Goal: Task Accomplishment & Management: Complete application form

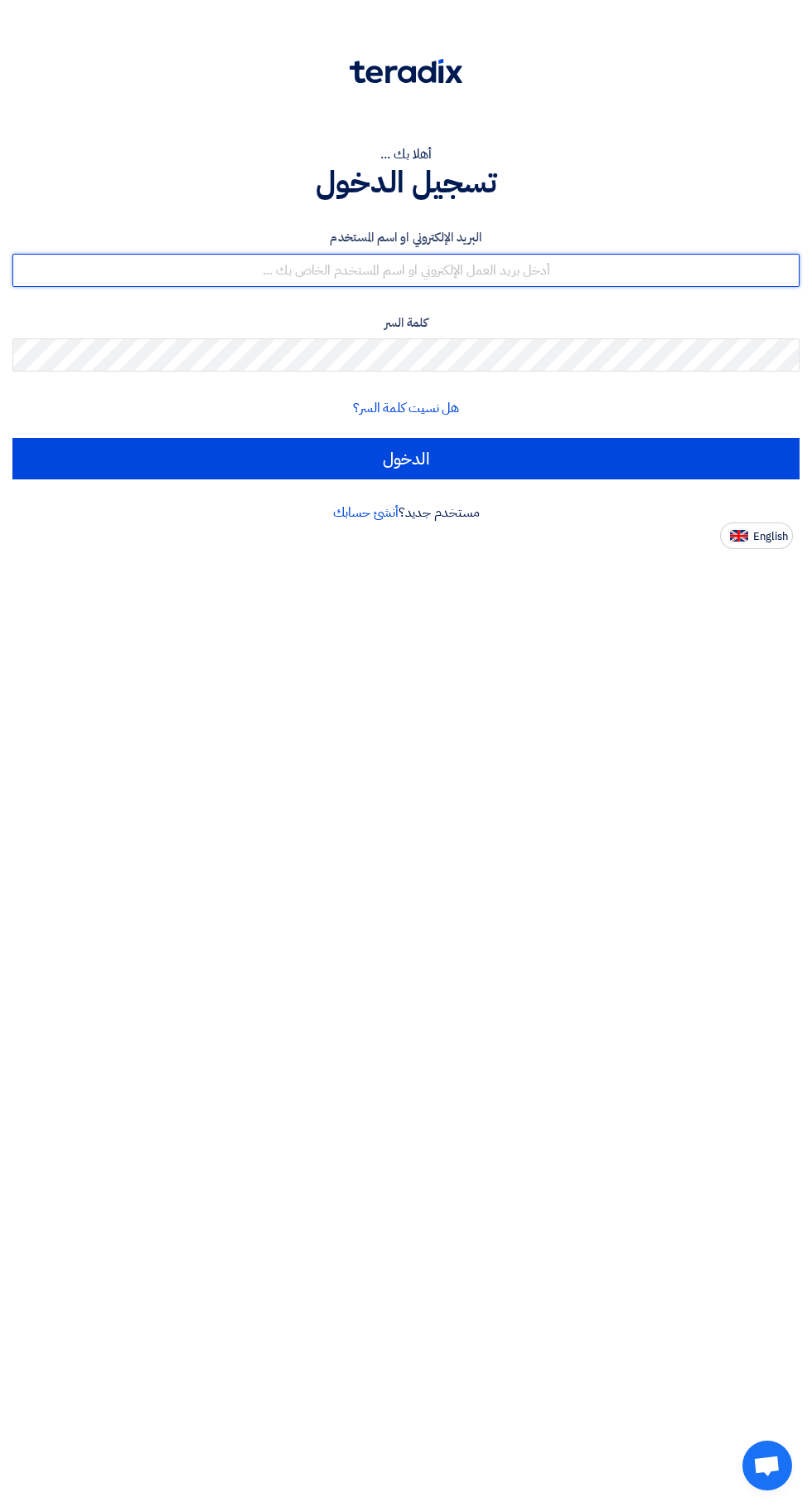
click at [601, 263] on input "text" at bounding box center [406, 270] width 787 height 33
type input "[EMAIL_ADDRESS][DOMAIN_NAME]"
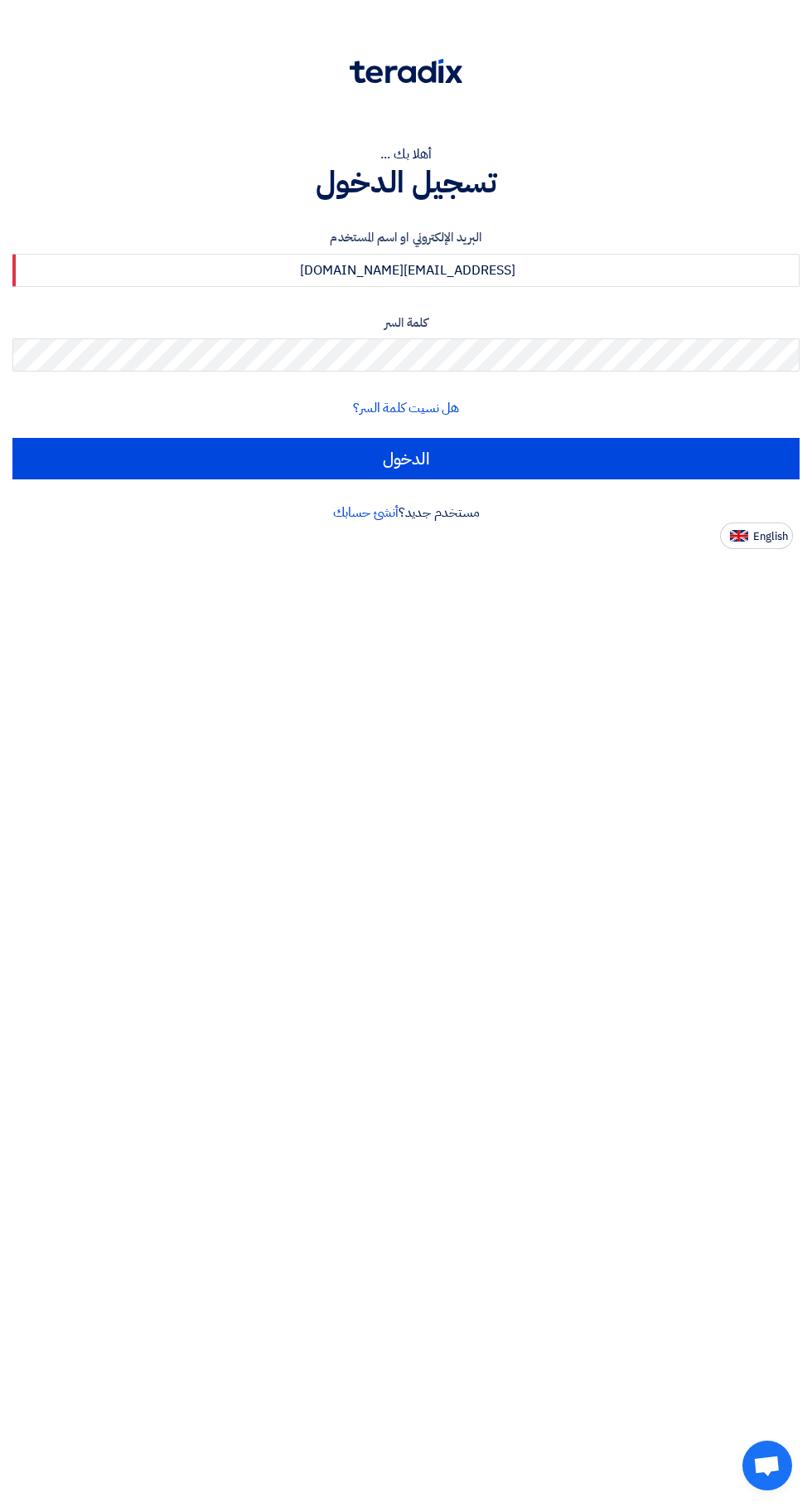
click at [13, 438] on input "الدخول" at bounding box center [406, 458] width 787 height 42
click at [661, 441] on input "الدخول" at bounding box center [406, 458] width 787 height 42
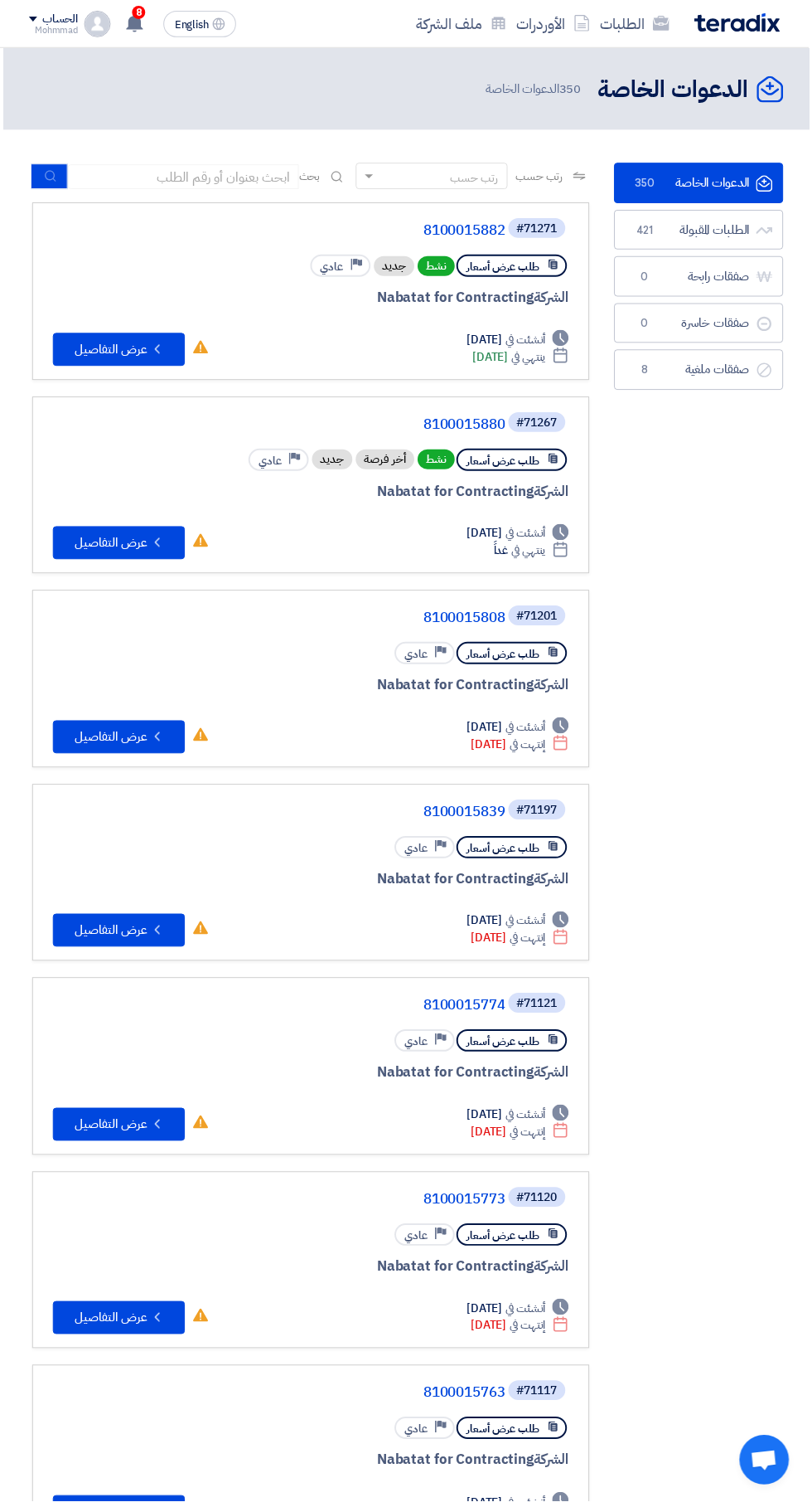
scroll to position [0, -3]
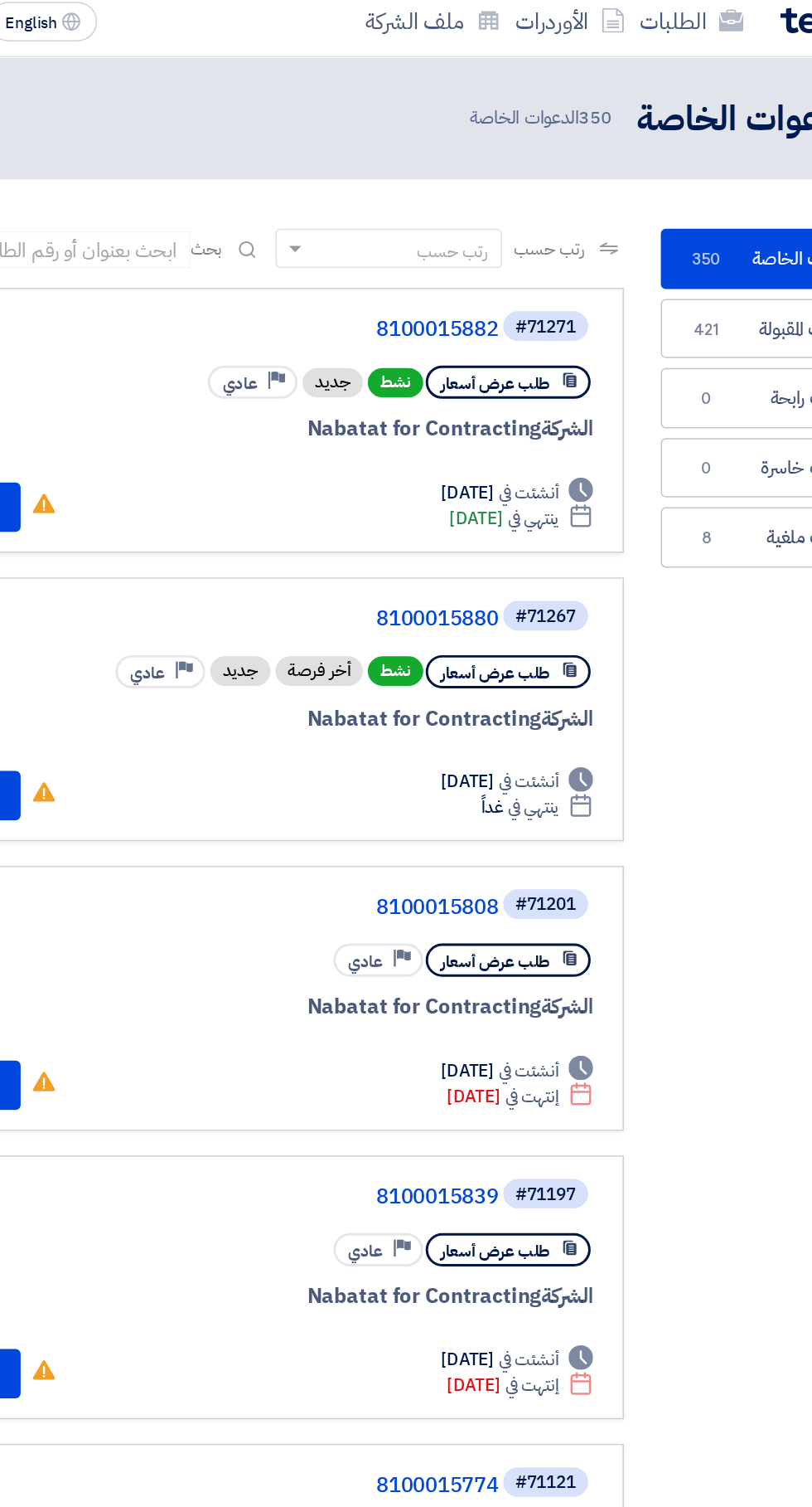
click at [486, 224] on link "8100015882" at bounding box center [341, 230] width 332 height 15
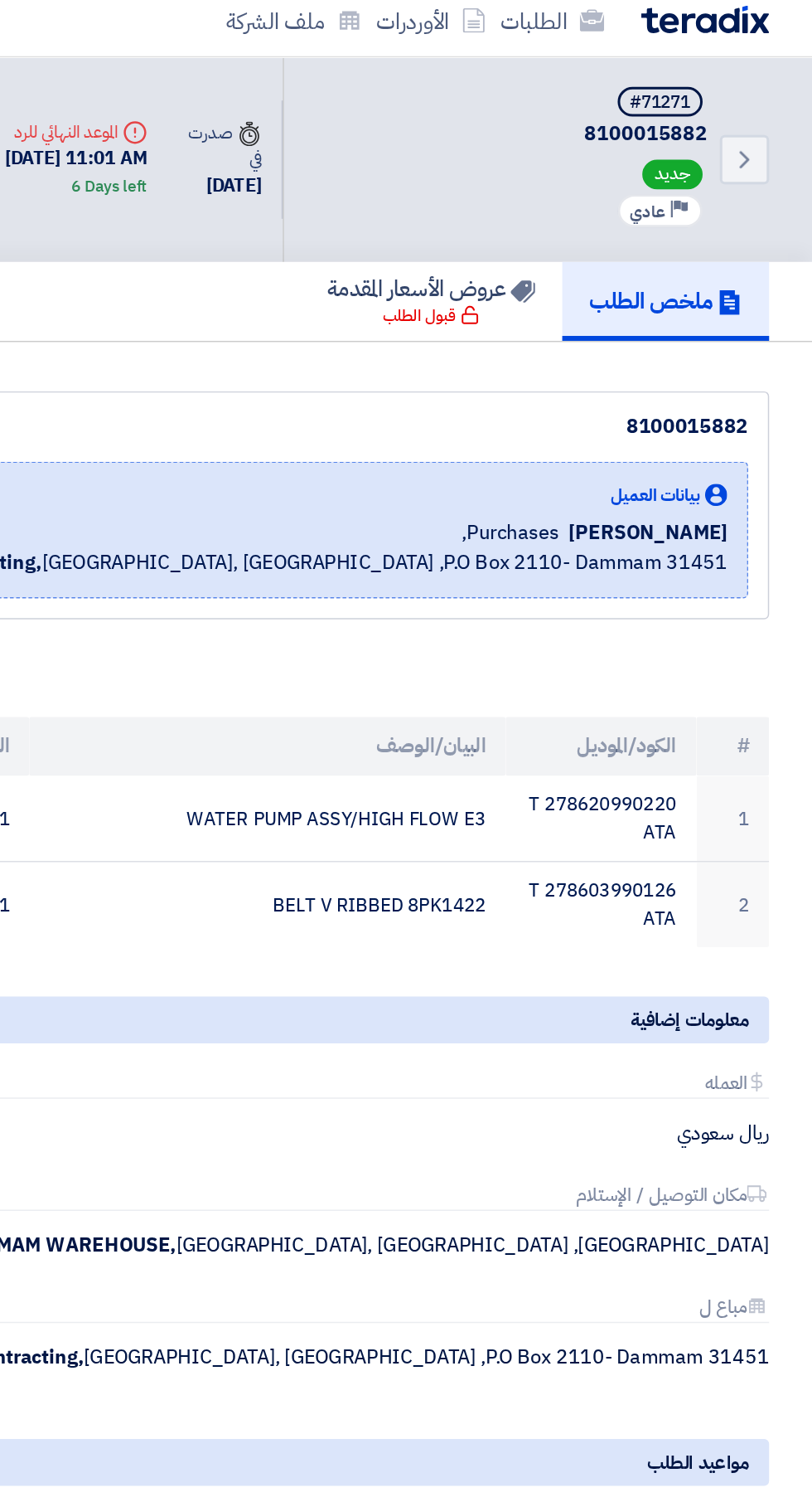
scroll to position [0, 0]
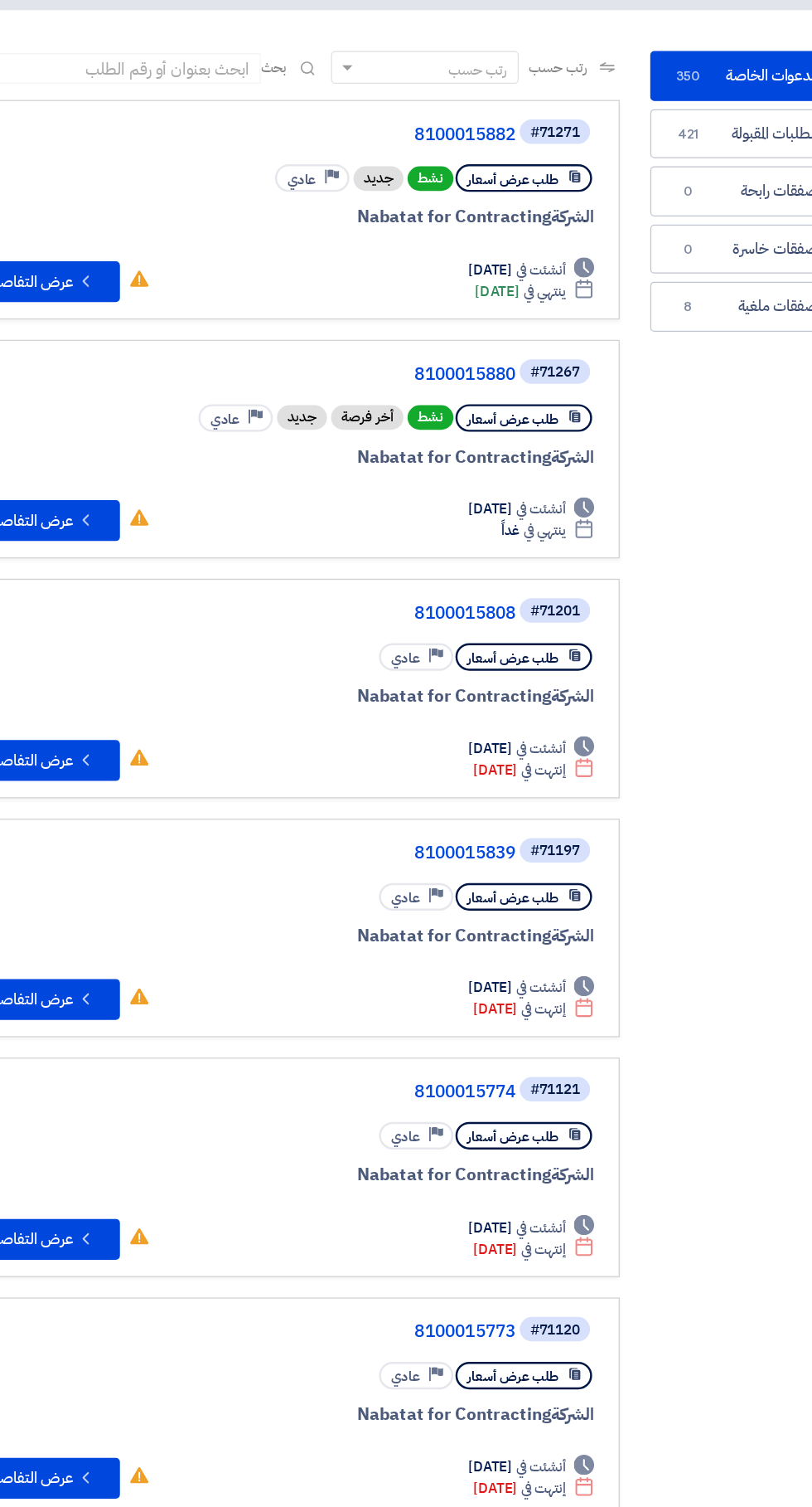
scroll to position [0, -3]
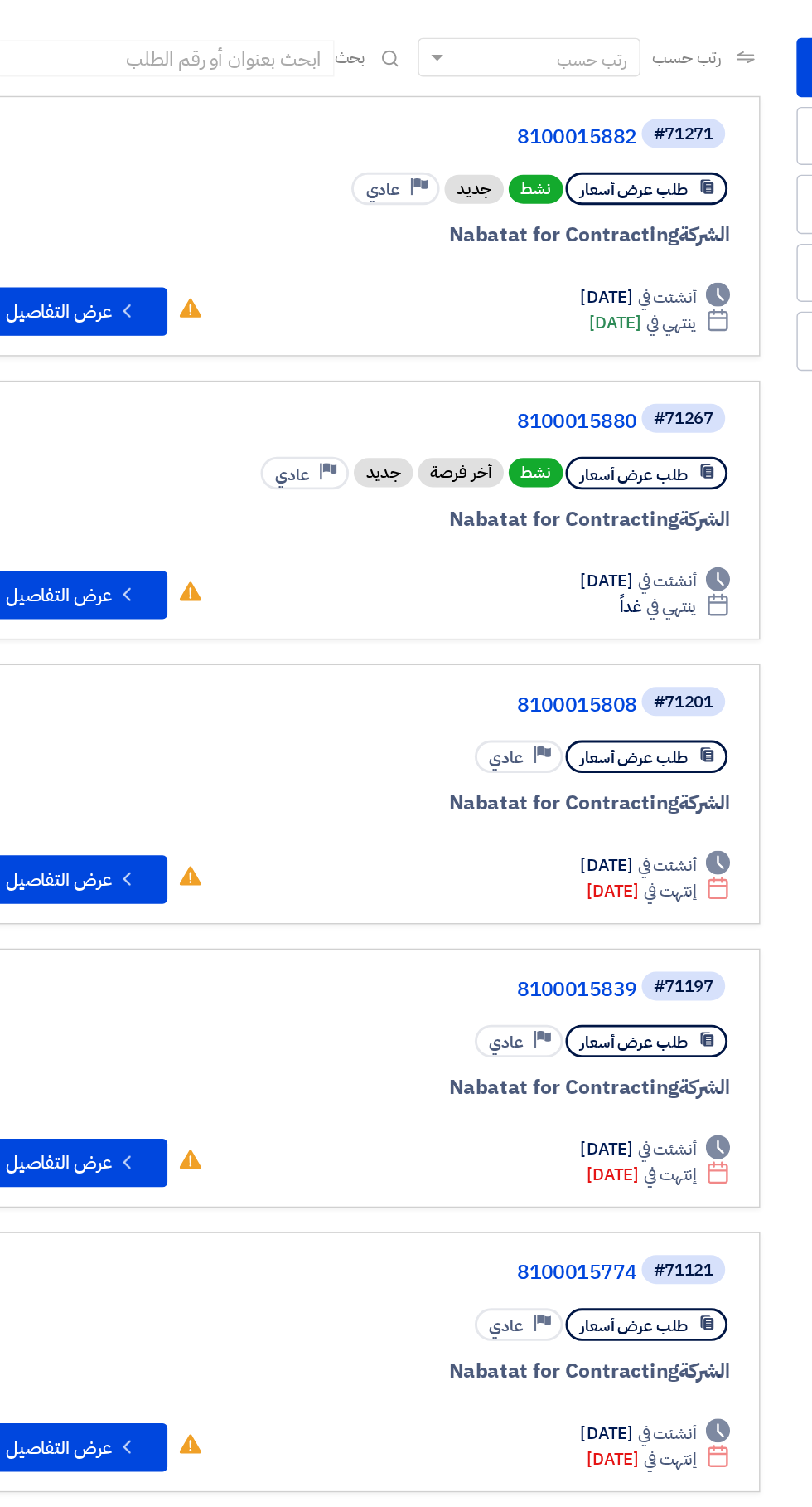
click at [484, 422] on link "8100015880" at bounding box center [341, 426] width 332 height 15
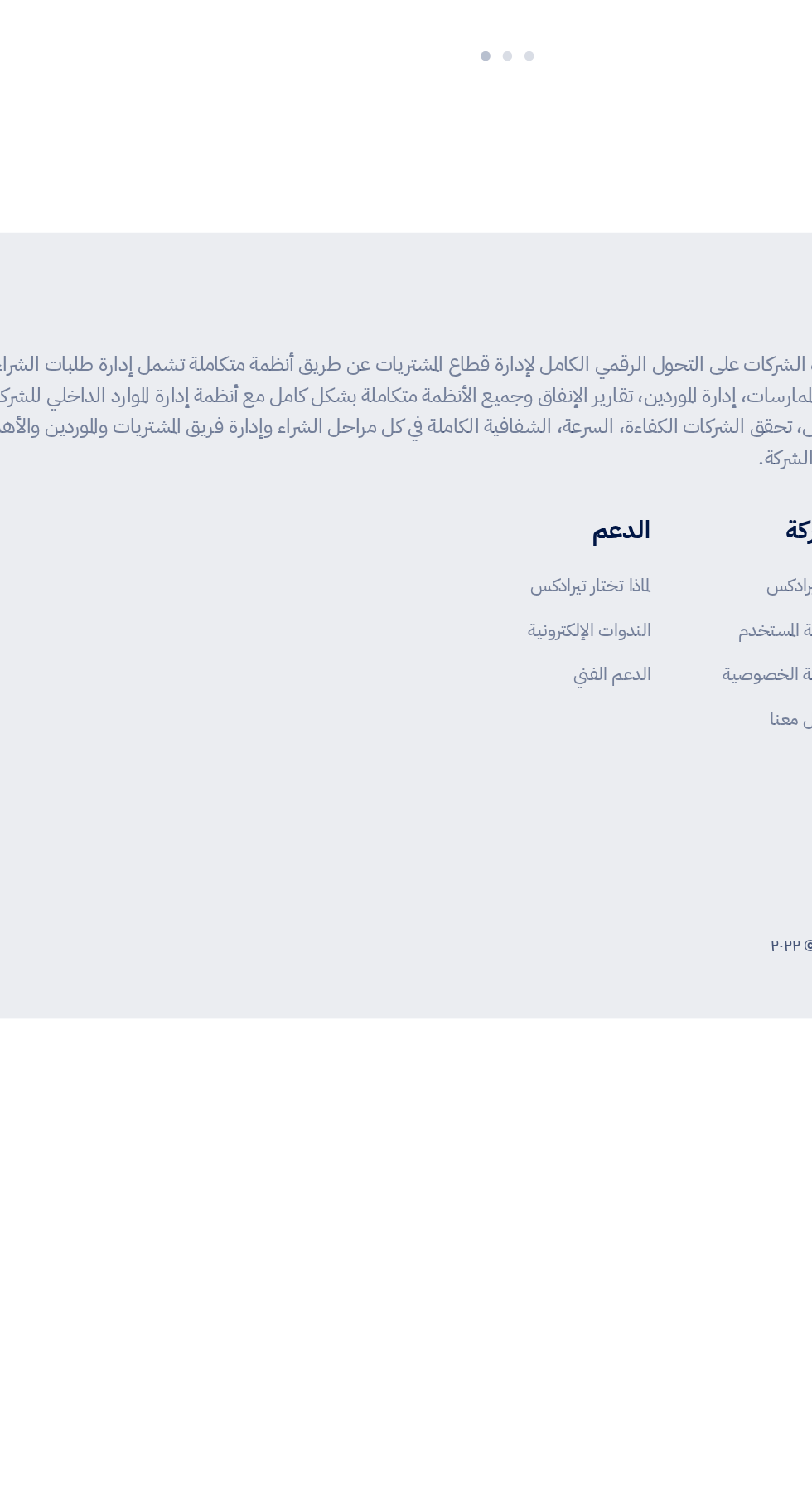
scroll to position [0, 0]
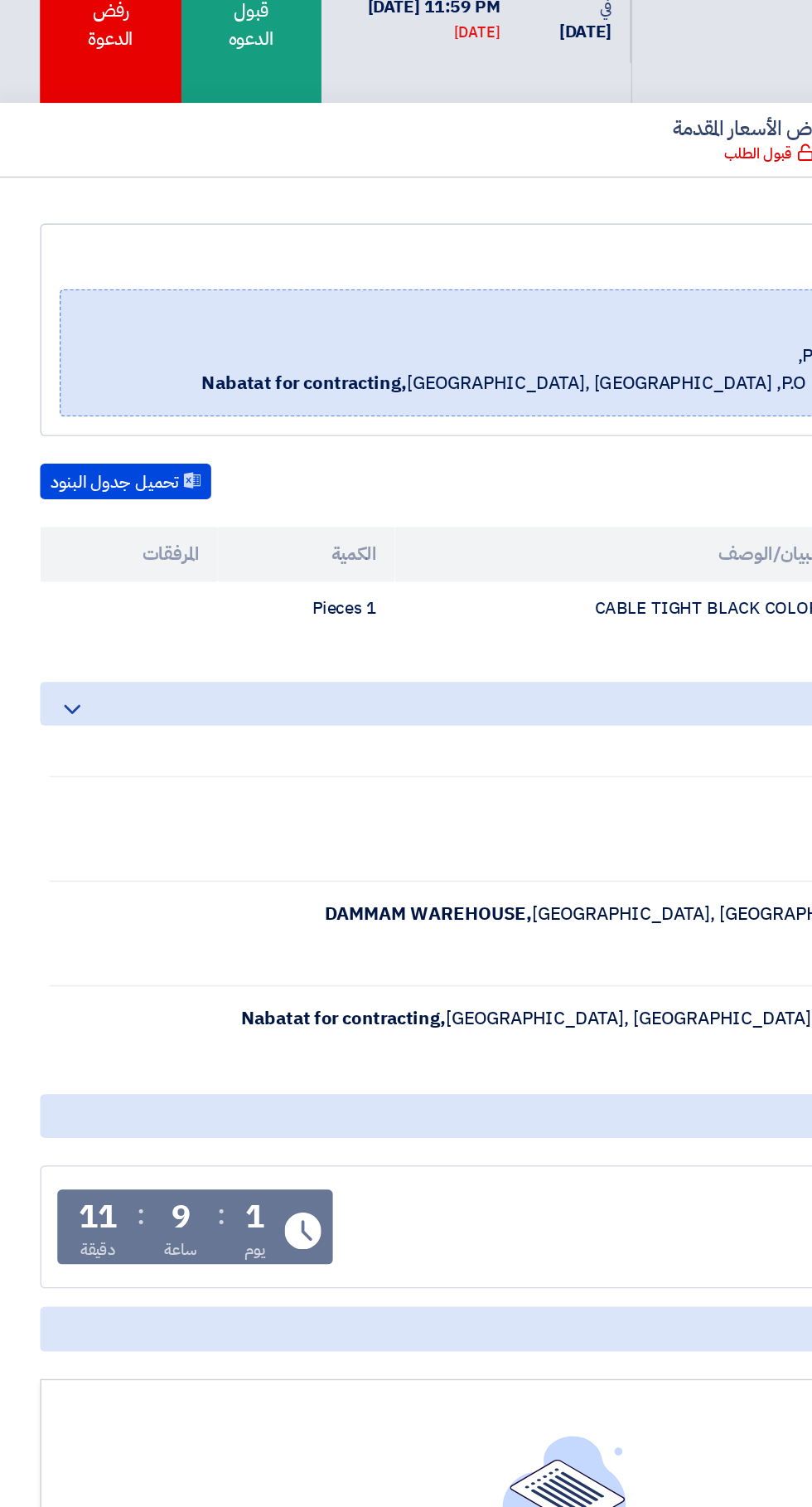
click at [190, 150] on div "قبول الدعوه" at bounding box center [182, 116] width 102 height 137
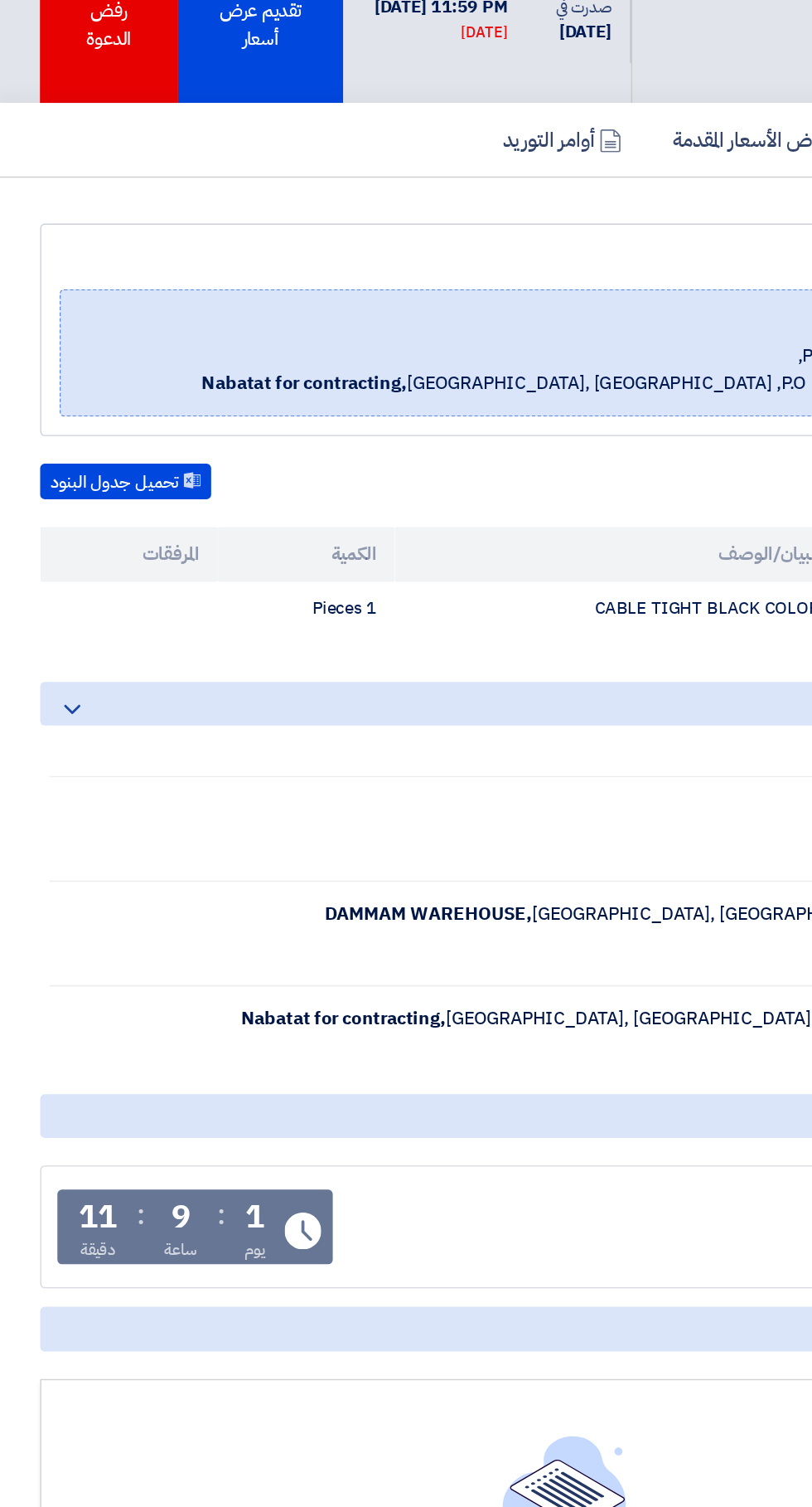
click at [199, 151] on div "تقديم عرض أسعار" at bounding box center [188, 116] width 119 height 137
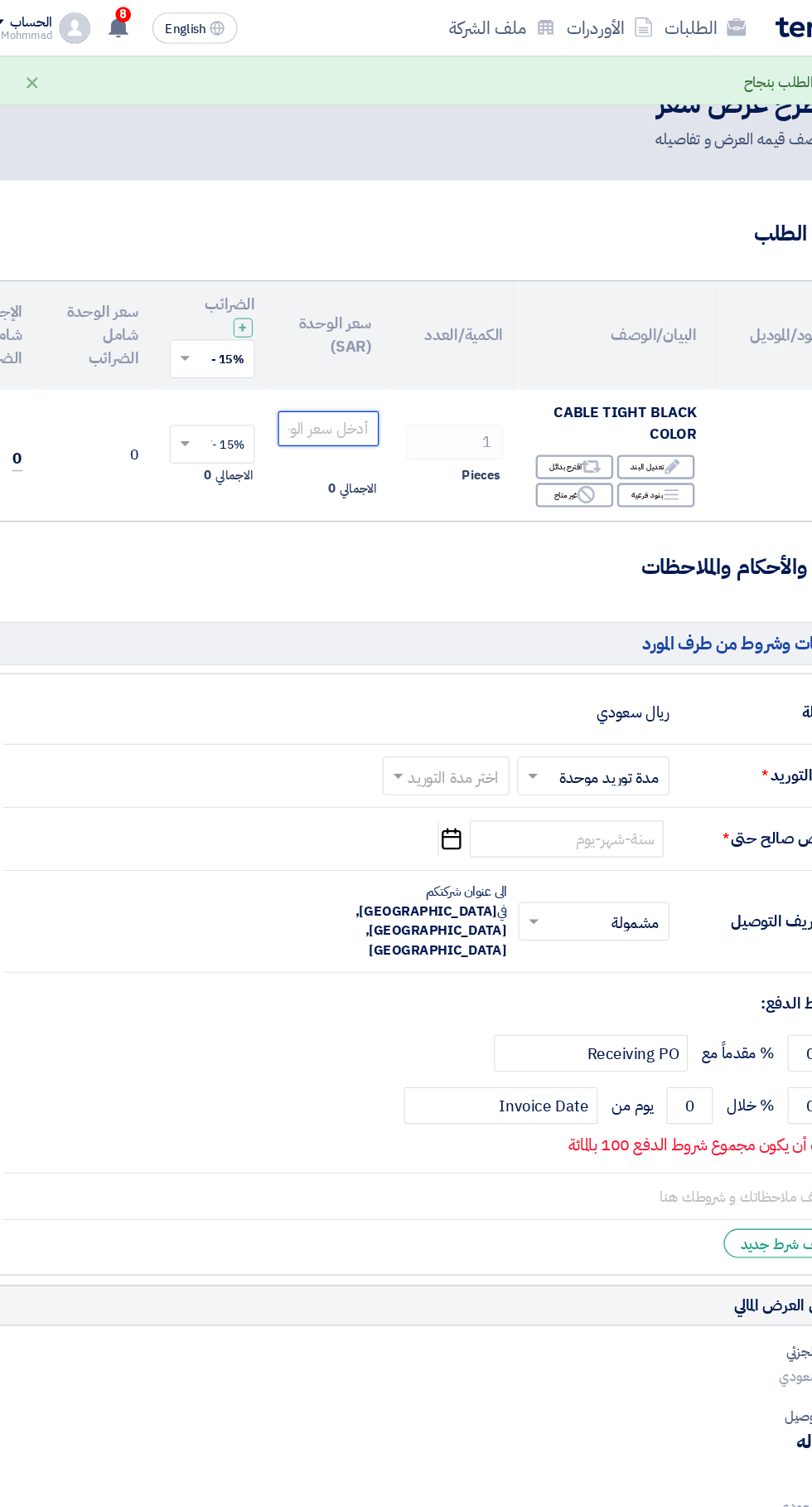
click at [326, 366] on input "number" at bounding box center [315, 366] width 86 height 30
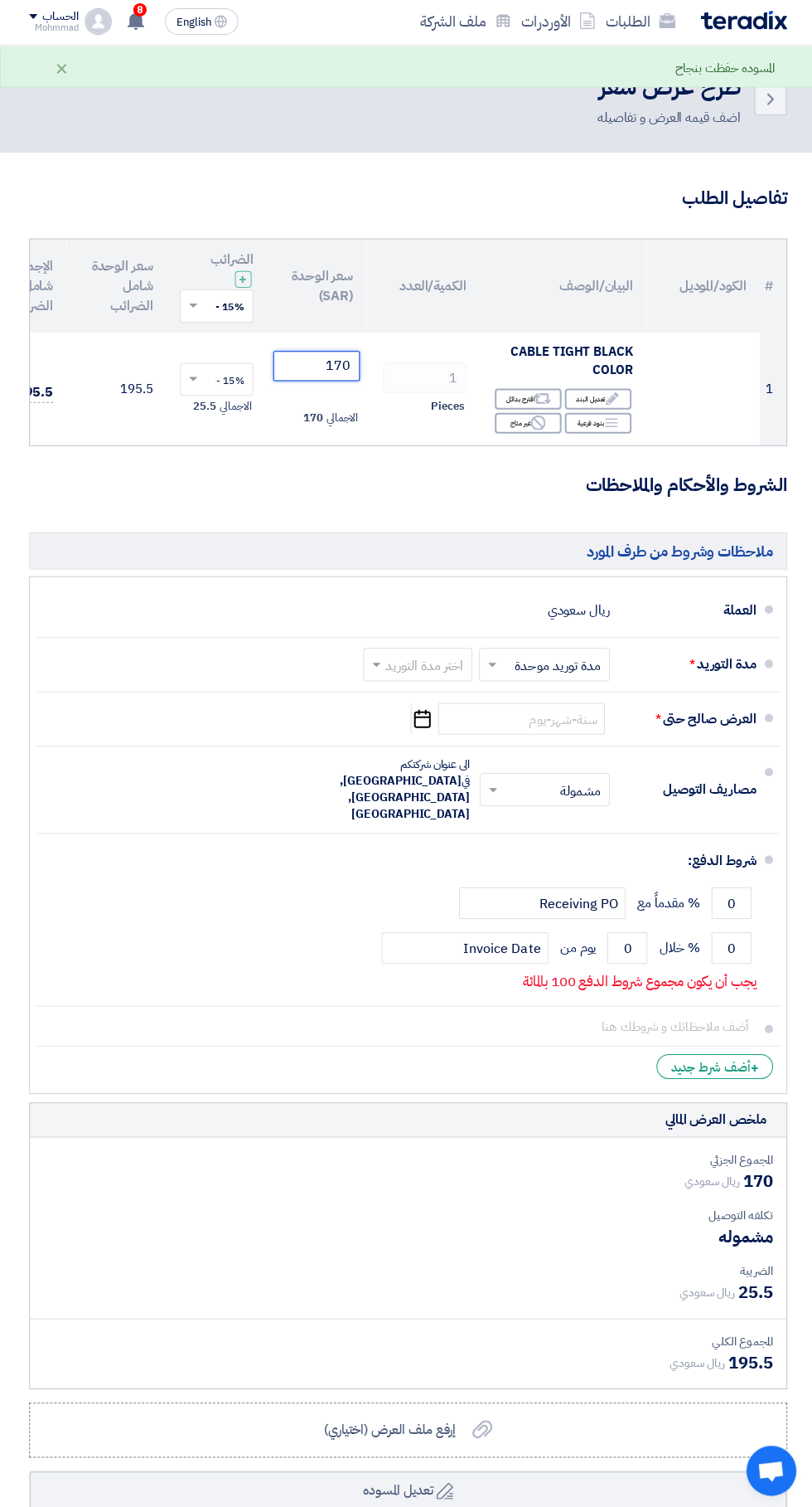
click at [441, 663] on input "text" at bounding box center [413, 666] width 101 height 24
type input "170"
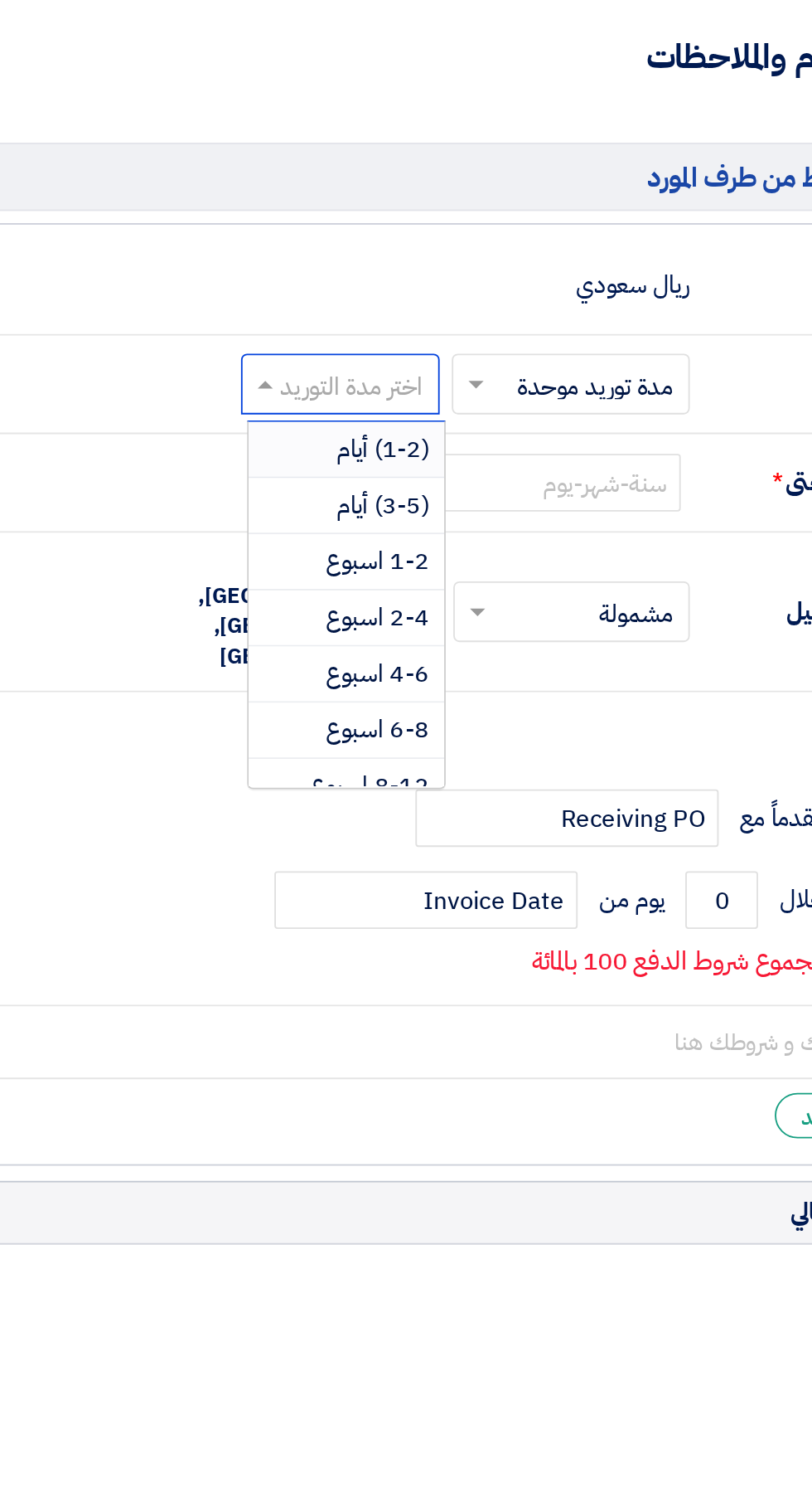
click at [450, 694] on span "(1-2) أيام" at bounding box center [438, 698] width 50 height 20
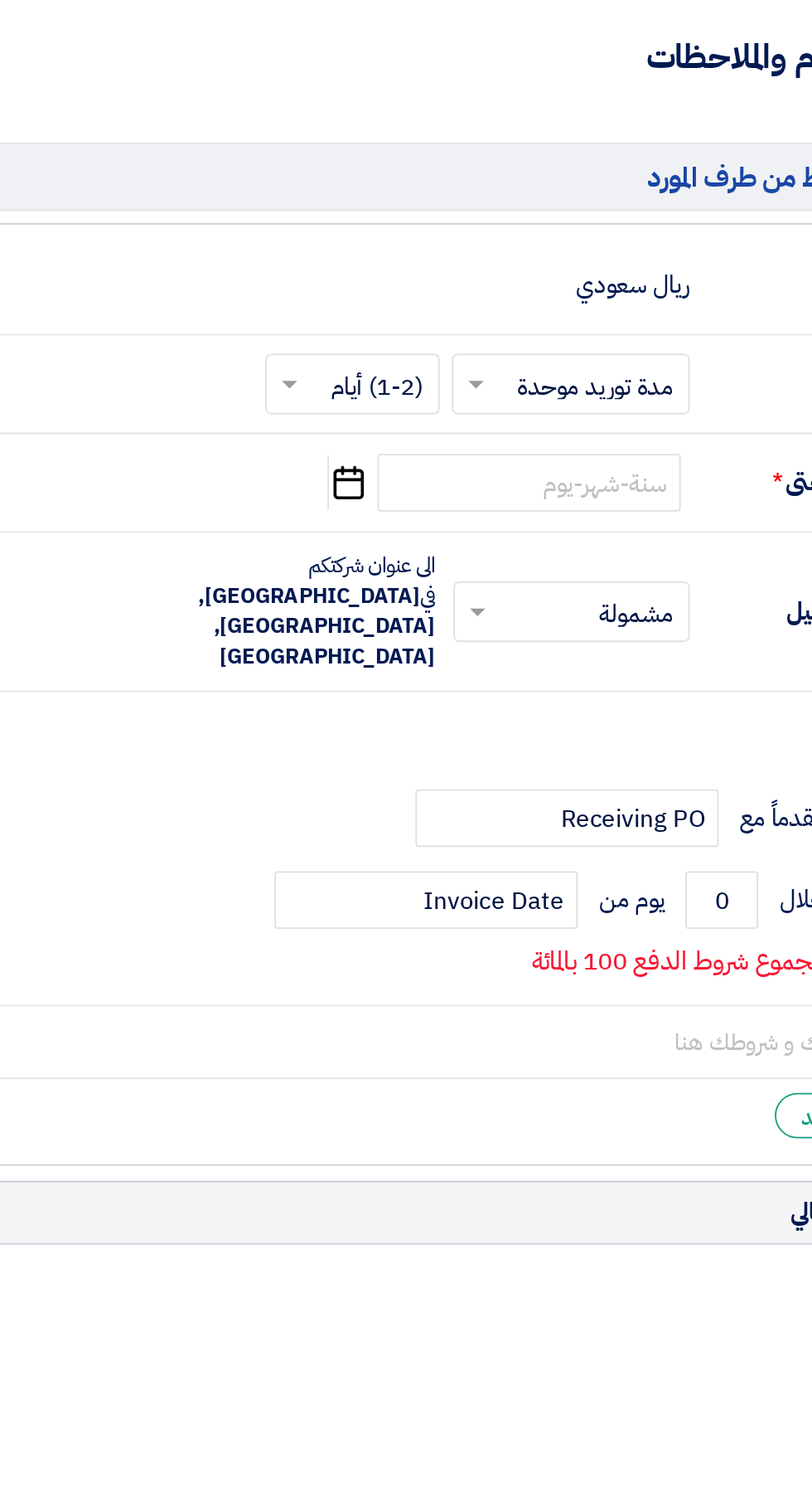
click at [423, 717] on icon "Pick a date" at bounding box center [420, 717] width 22 height 30
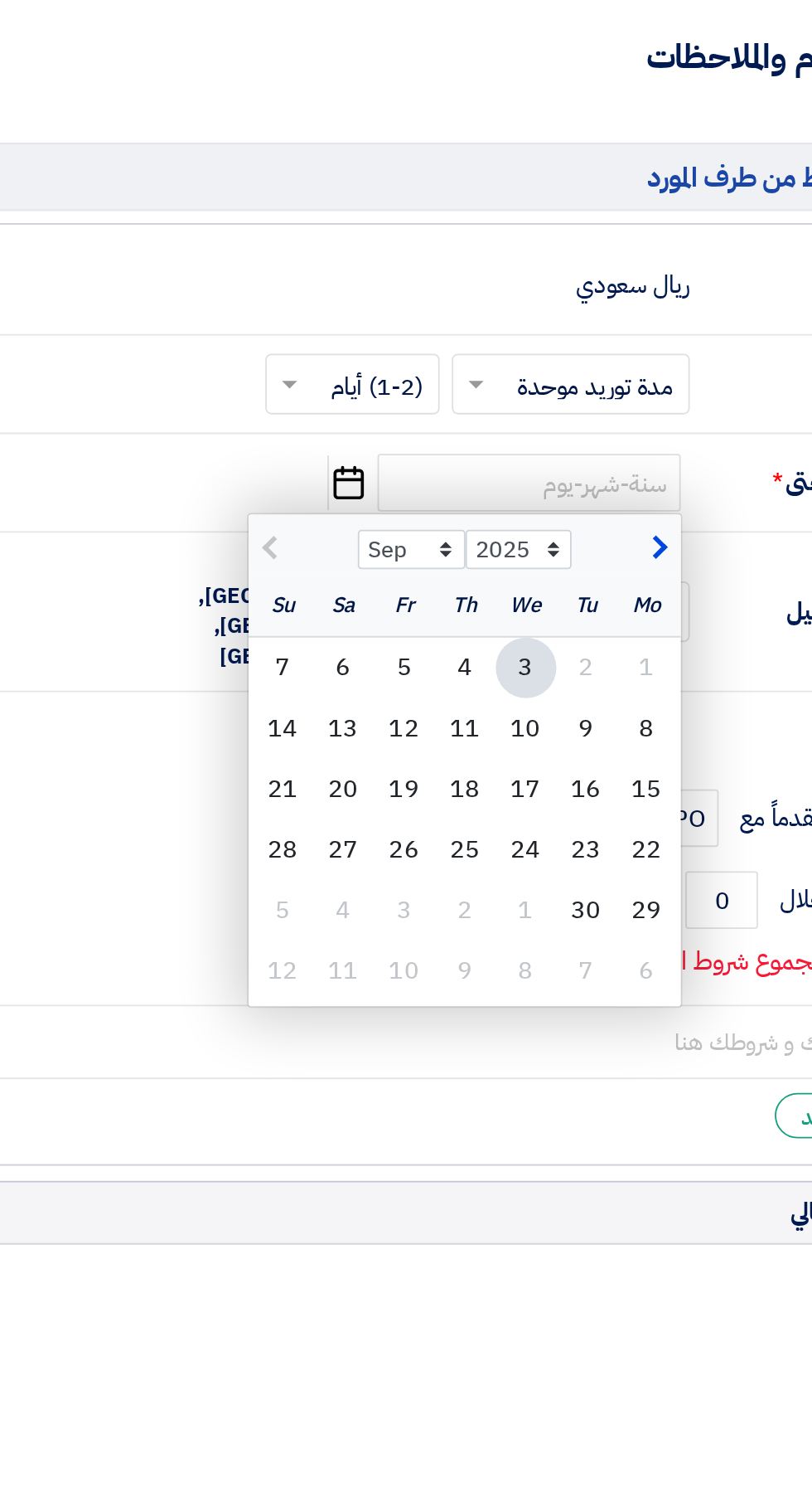
click at [518, 849] on div "10" at bounding box center [517, 851] width 33 height 33
type input "[DATE]"
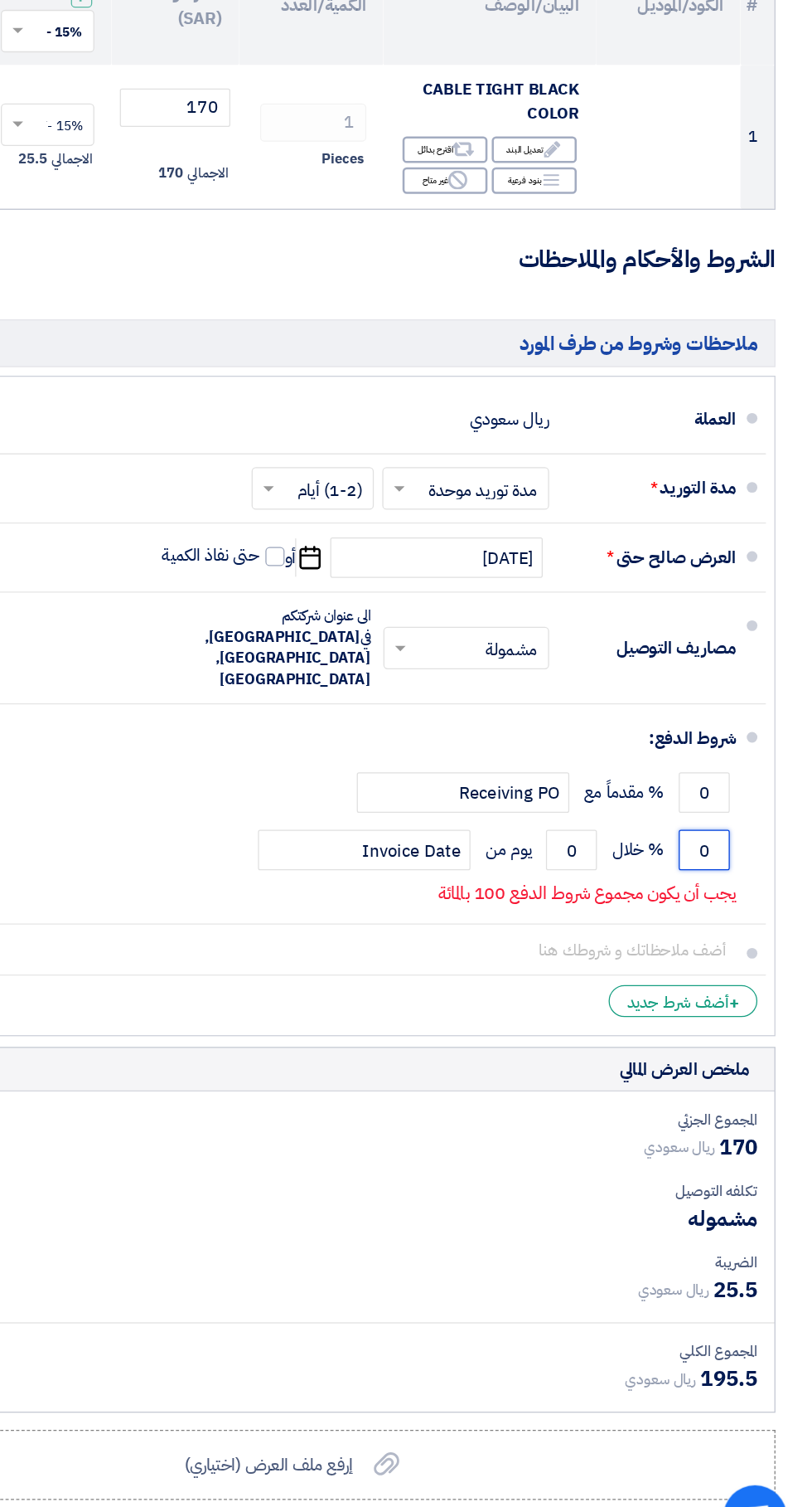
click at [731, 929] on input "0" at bounding box center [728, 945] width 40 height 32
click at [722, 929] on input "0" at bounding box center [728, 945] width 40 height 32
click at [728, 929] on input "number" at bounding box center [728, 945] width 40 height 32
type input "60"
click at [623, 929] on input "0" at bounding box center [624, 945] width 40 height 32
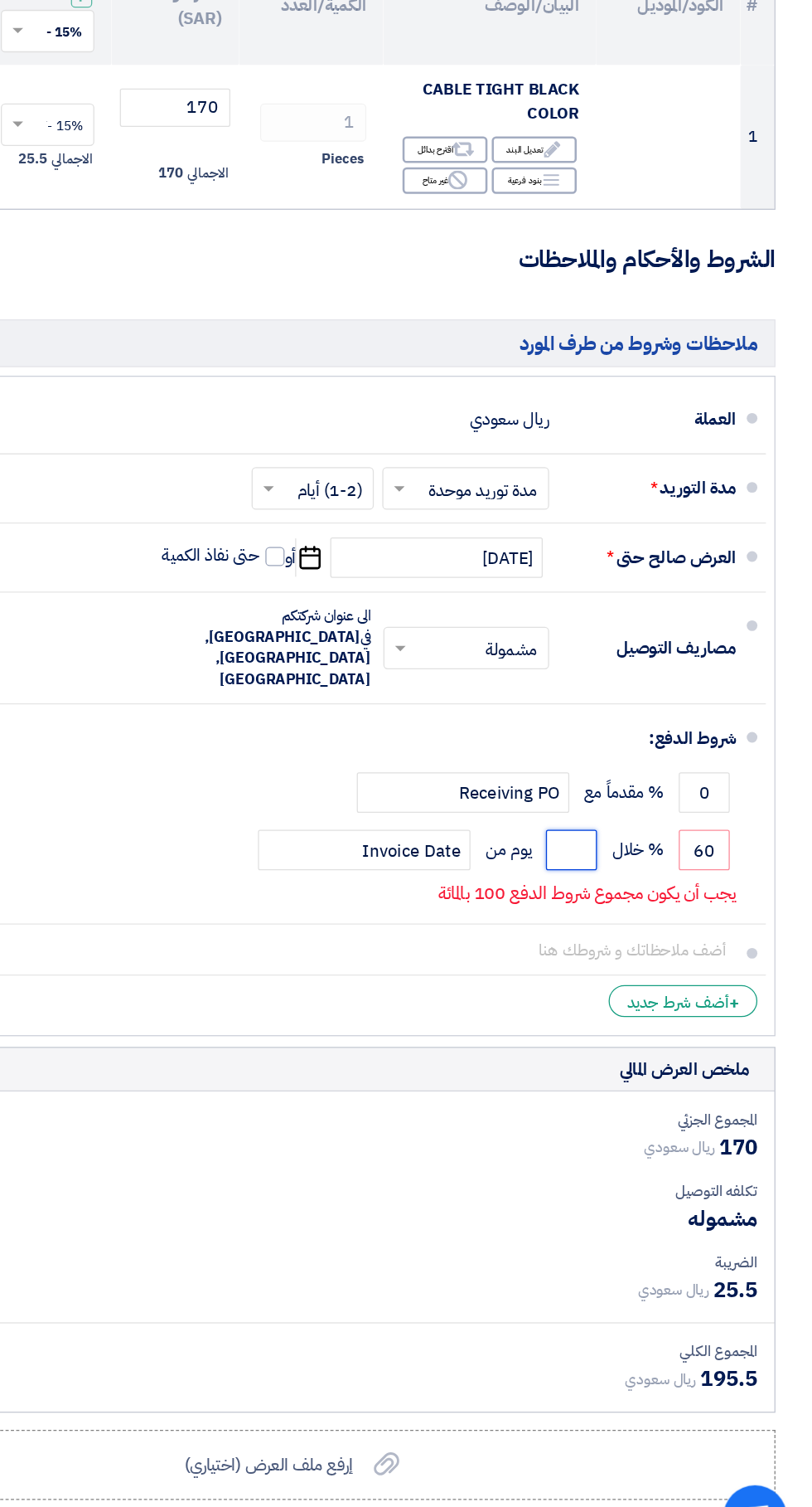
type input "2"
type input "60"
click at [718, 929] on input "60" at bounding box center [728, 945] width 40 height 32
type input "6"
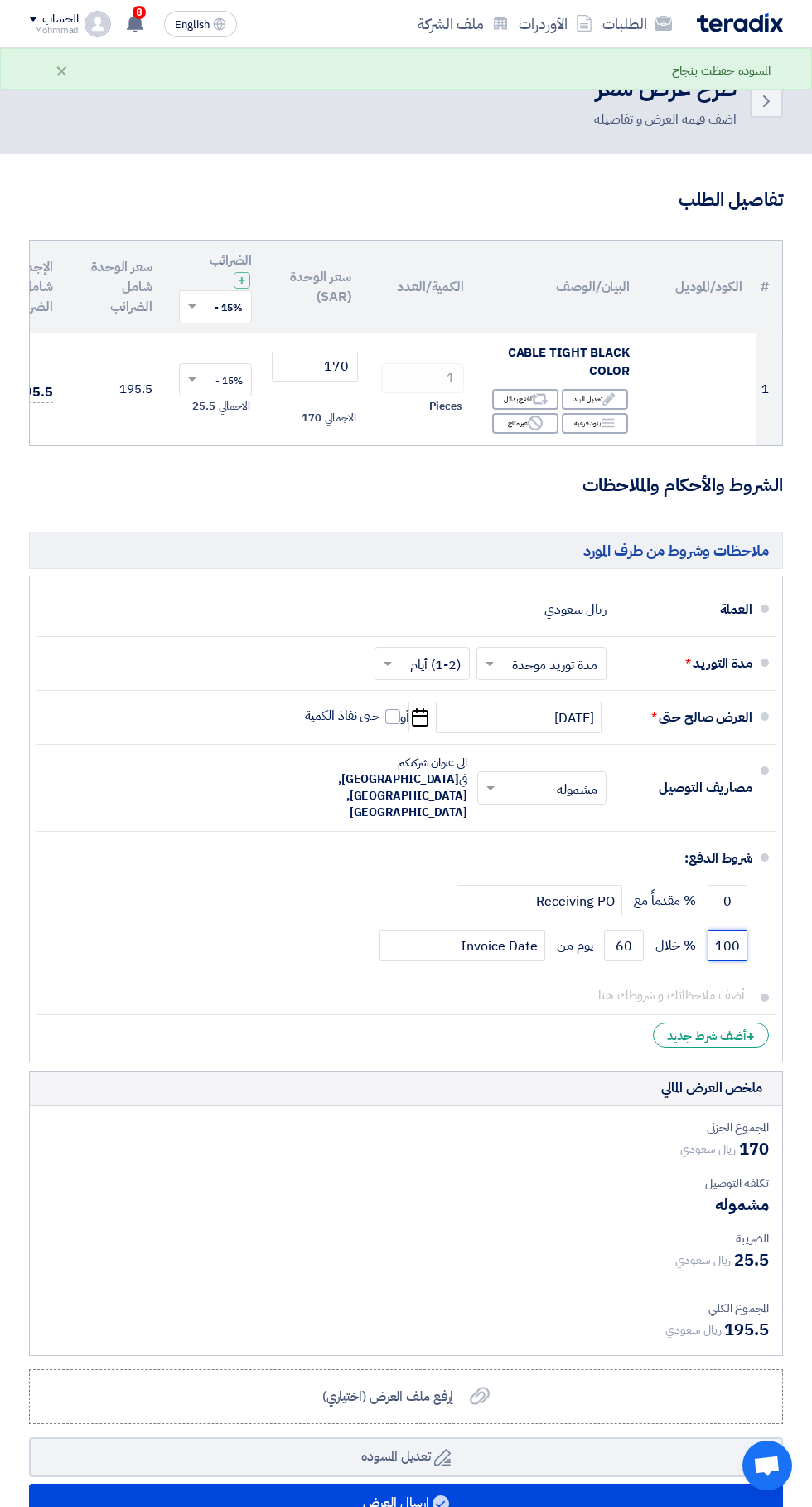
type input "100"
click at [312, 375] on input "170" at bounding box center [315, 366] width 86 height 30
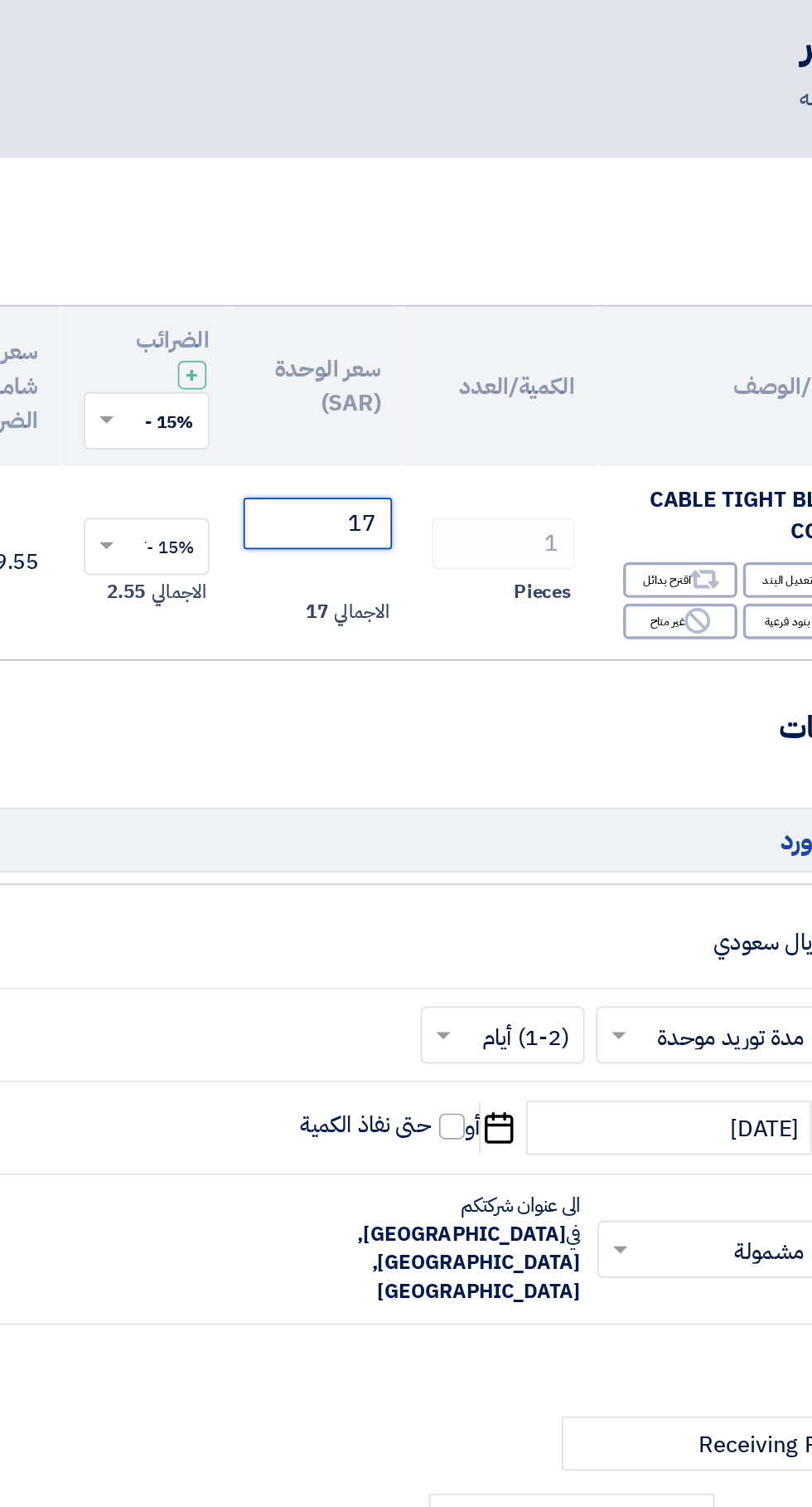
type input "1"
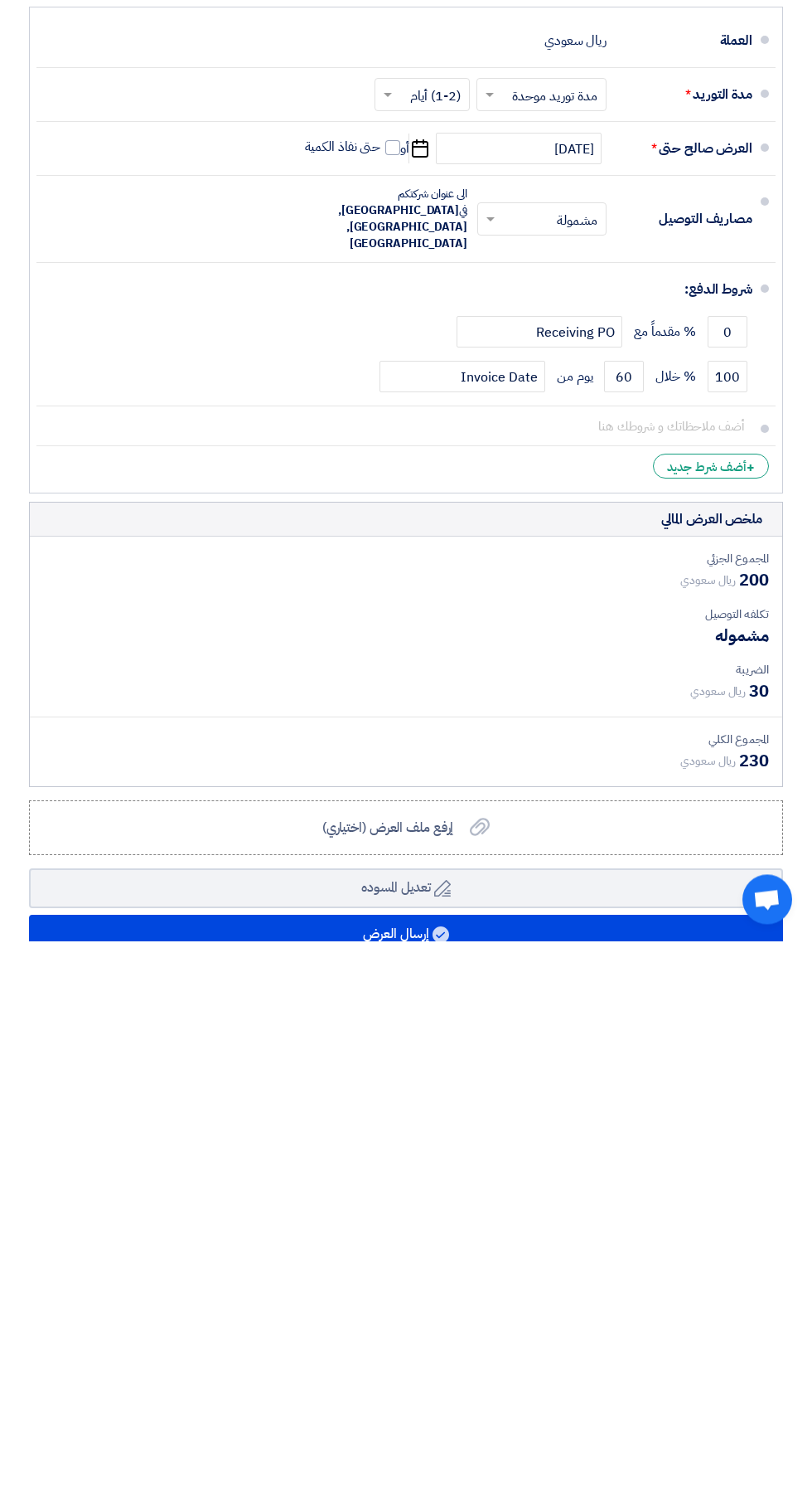
scroll to position [12, 0]
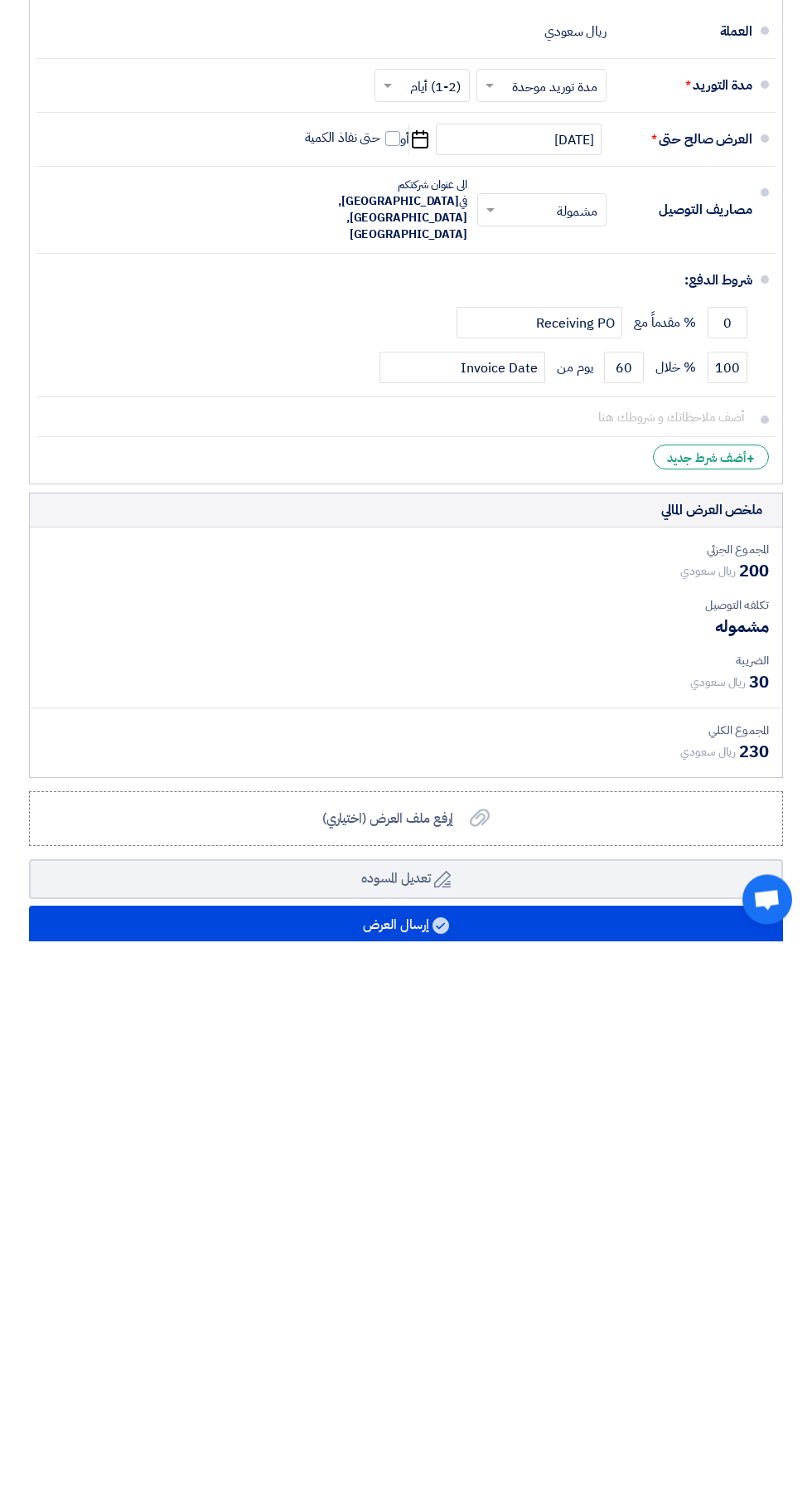
type input "200"
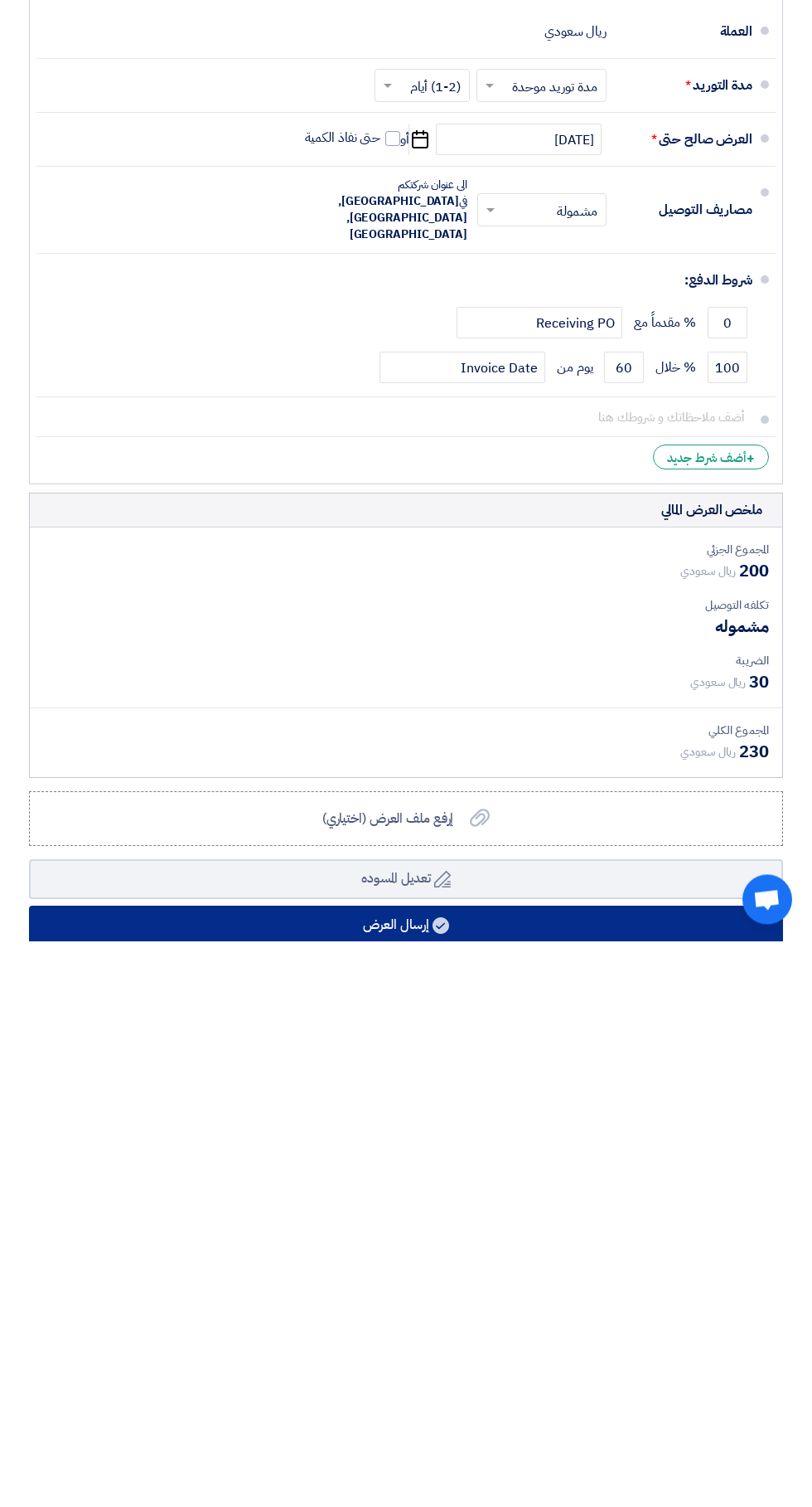
click at [515, 1472] on button "إرسال العرض" at bounding box center [406, 1492] width 754 height 40
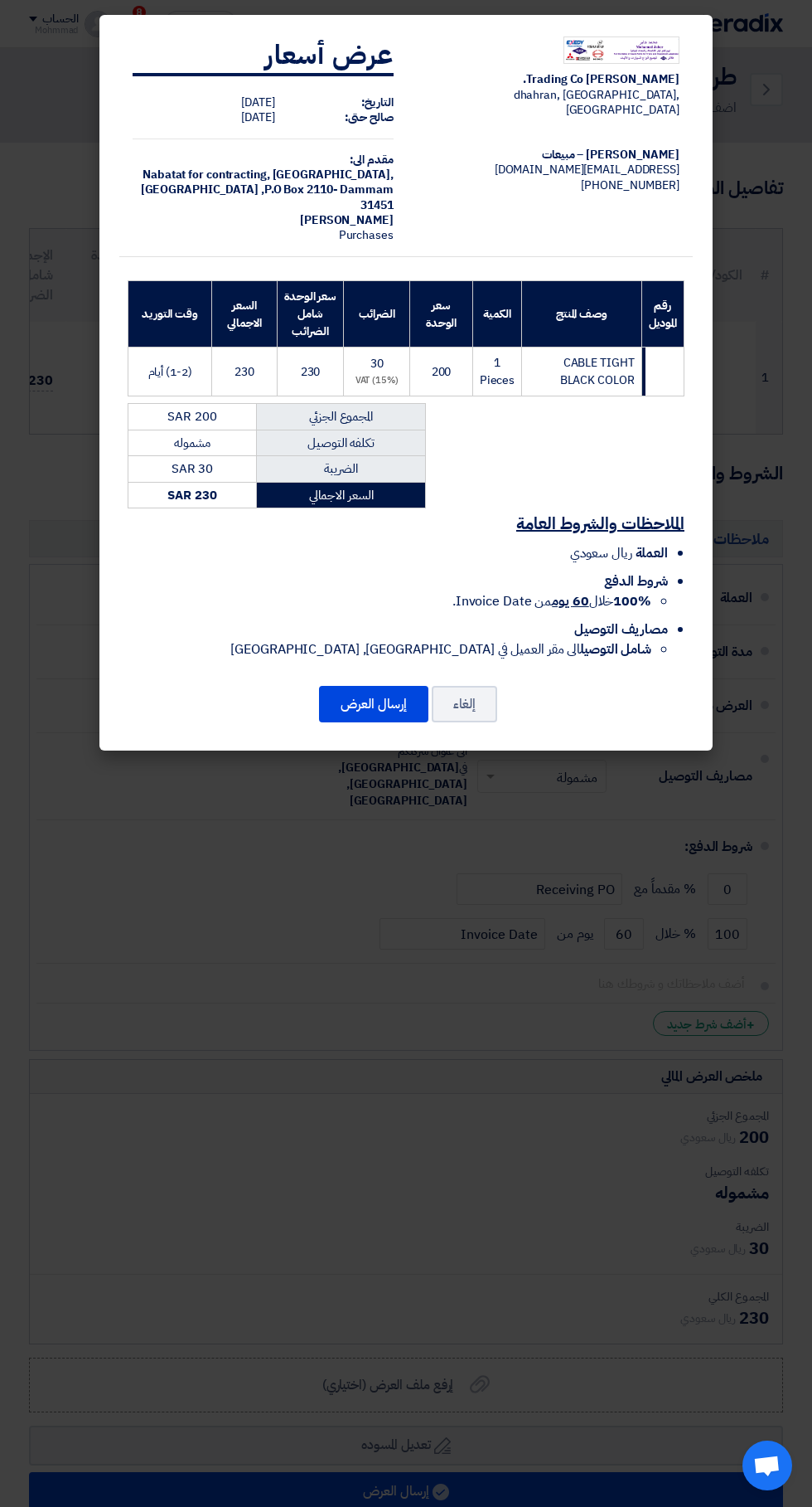
click at [367, 709] on button "إرسال العرض" at bounding box center [374, 704] width 109 height 37
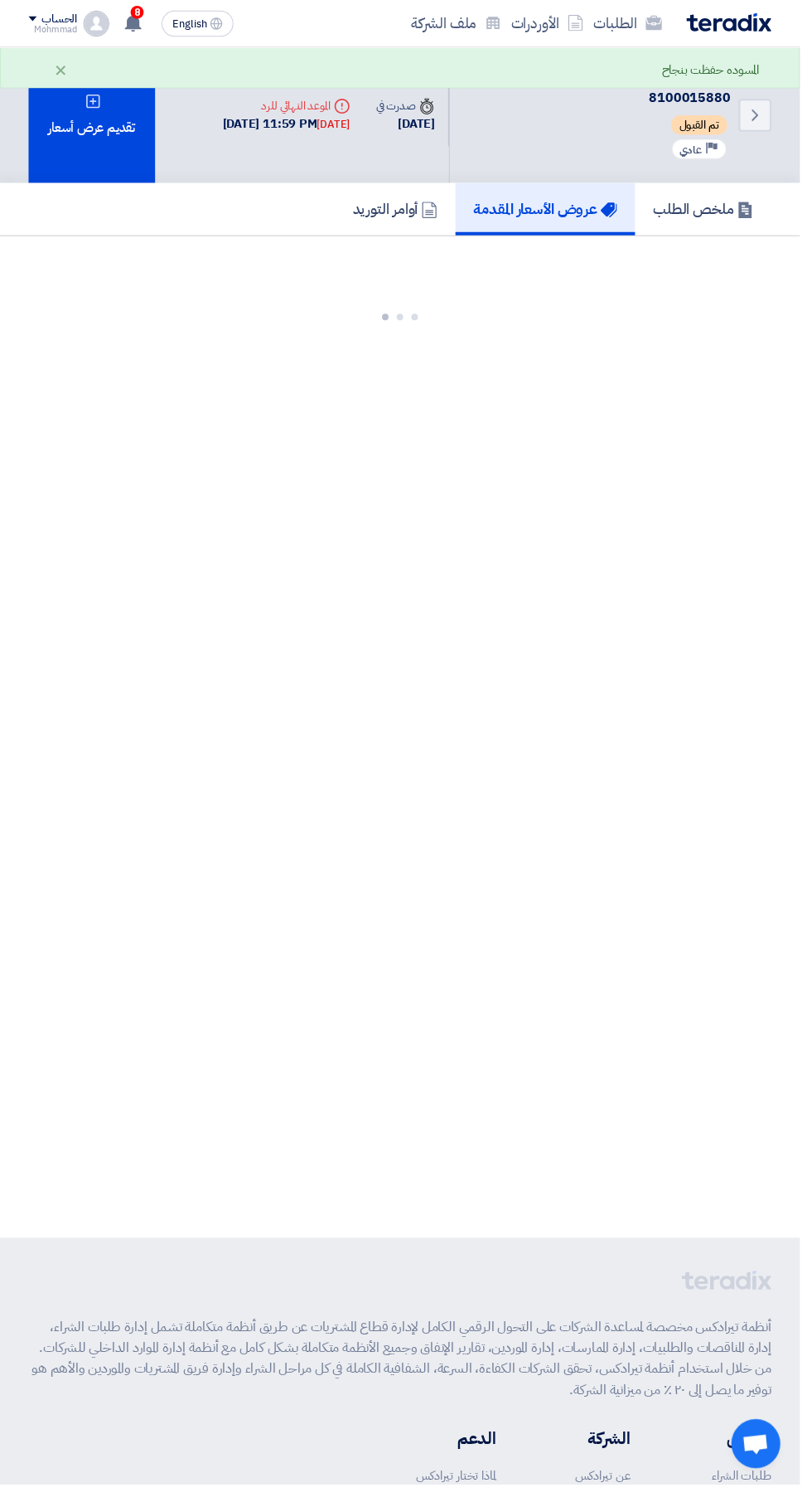
scroll to position [0, 0]
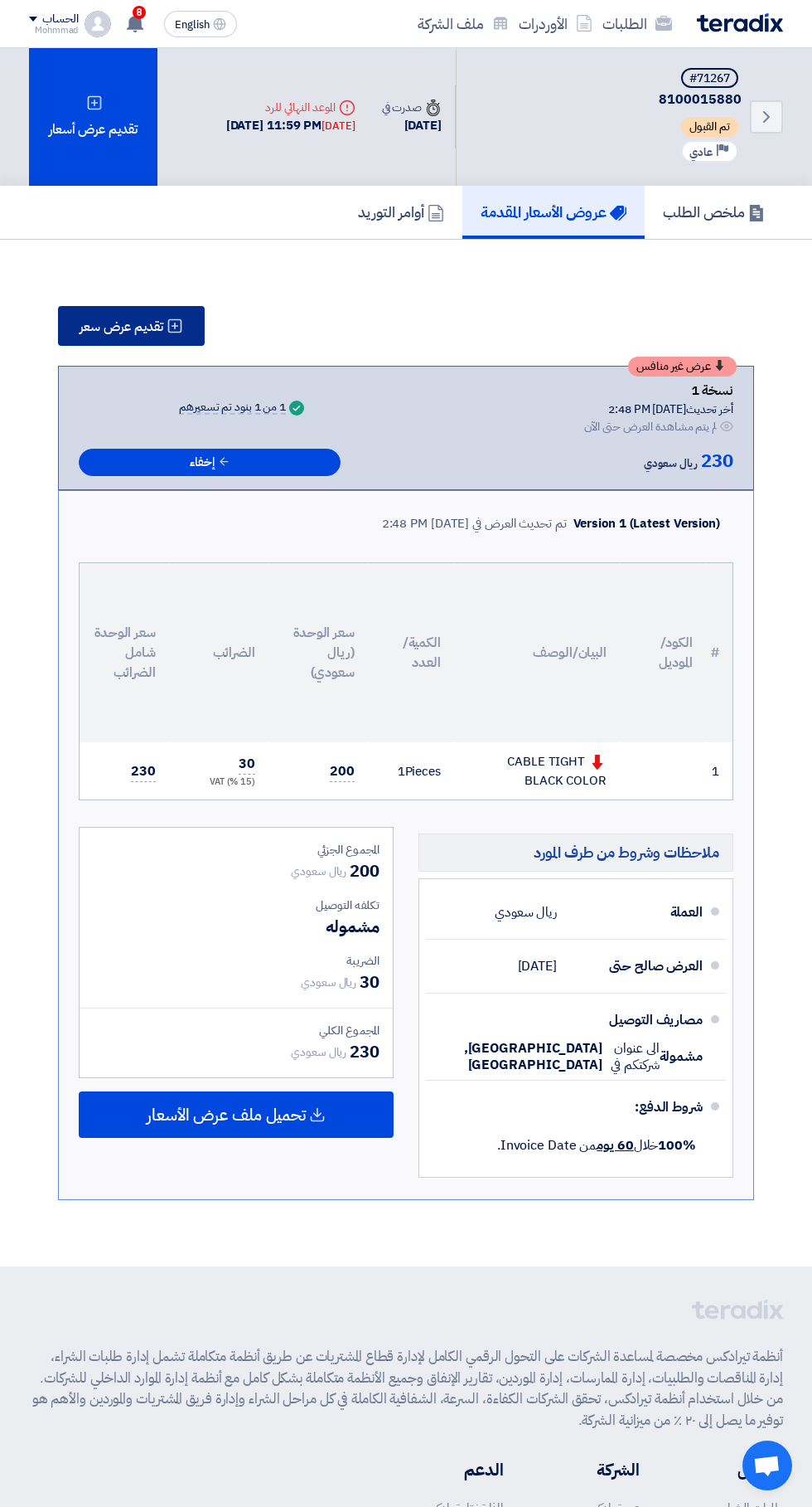
click at [162, 329] on span "تقديم عرض سعر" at bounding box center [121, 327] width 84 height 14
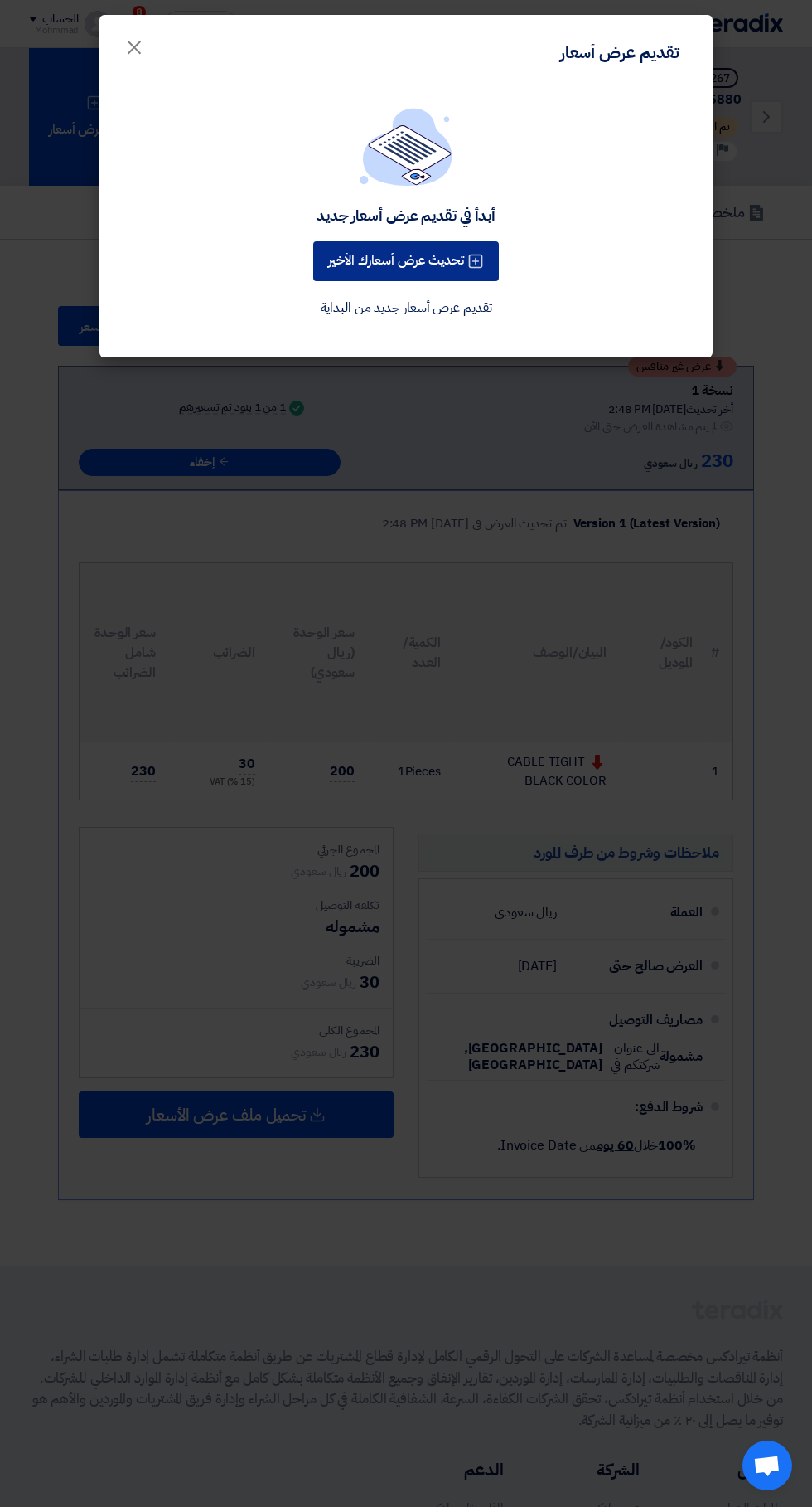
click at [484, 255] on icon at bounding box center [475, 260] width 16 height 16
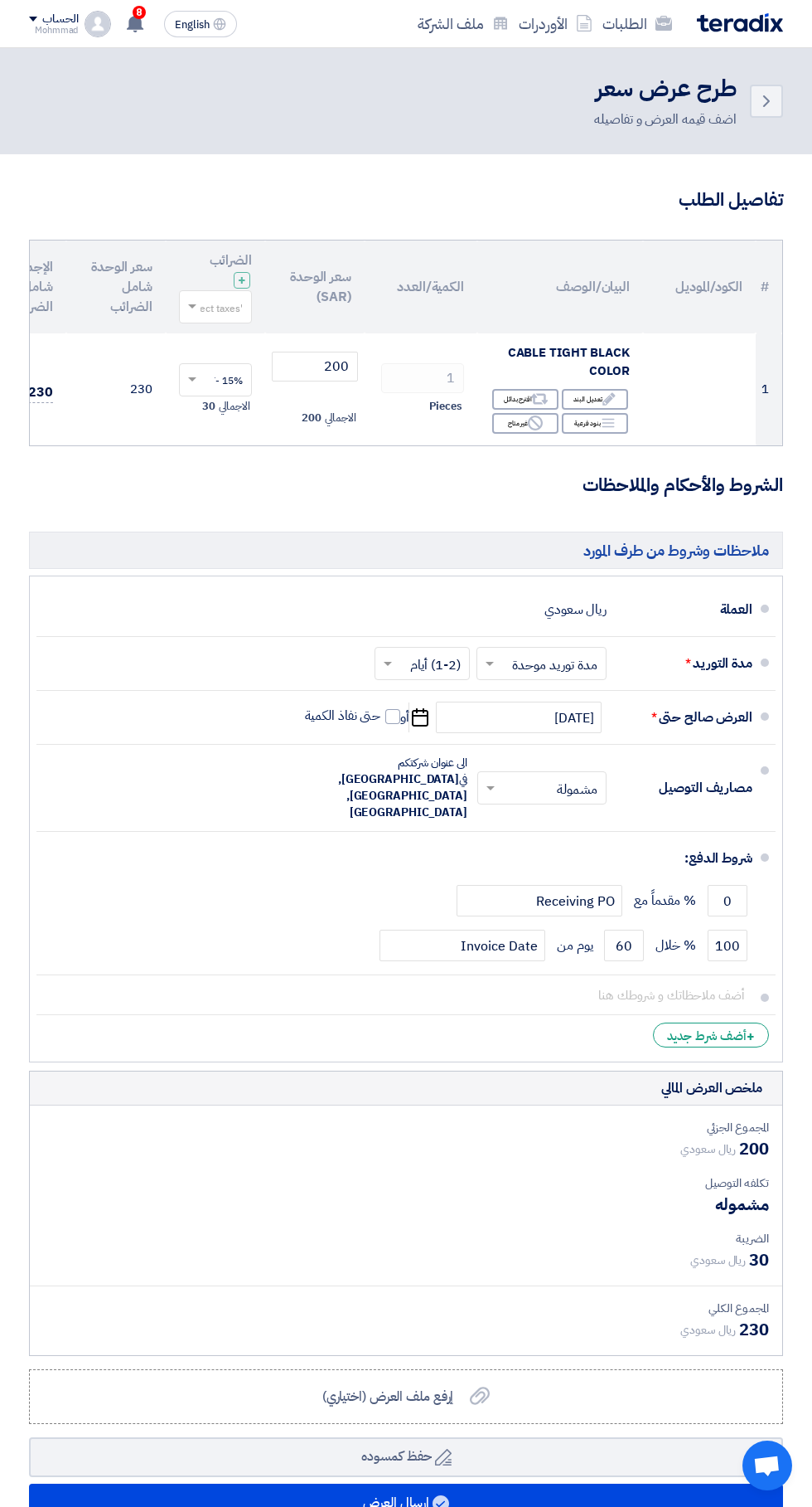
scroll to position [0, -3]
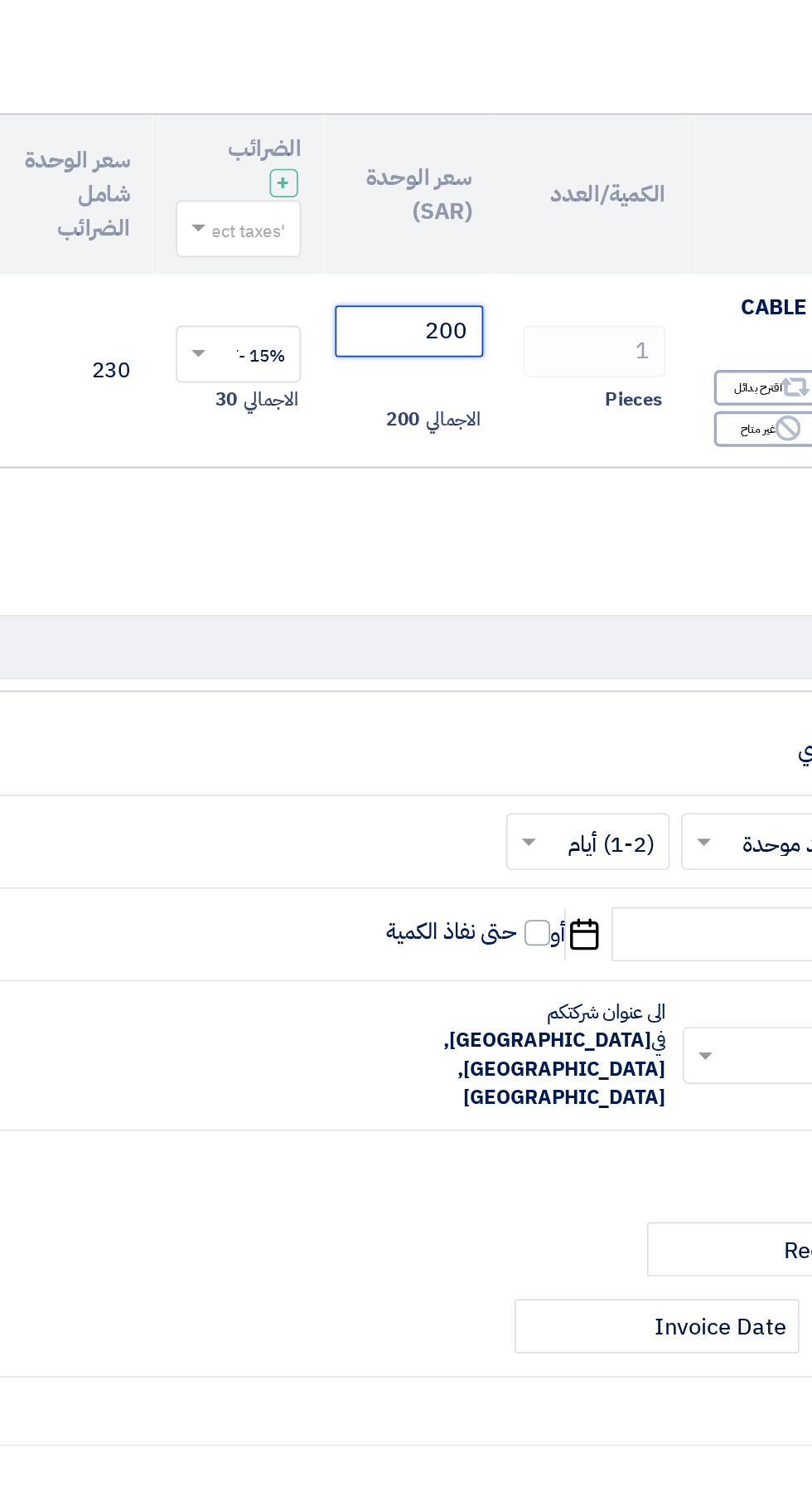
click at [312, 364] on input "200" at bounding box center [318, 366] width 86 height 30
type input "2"
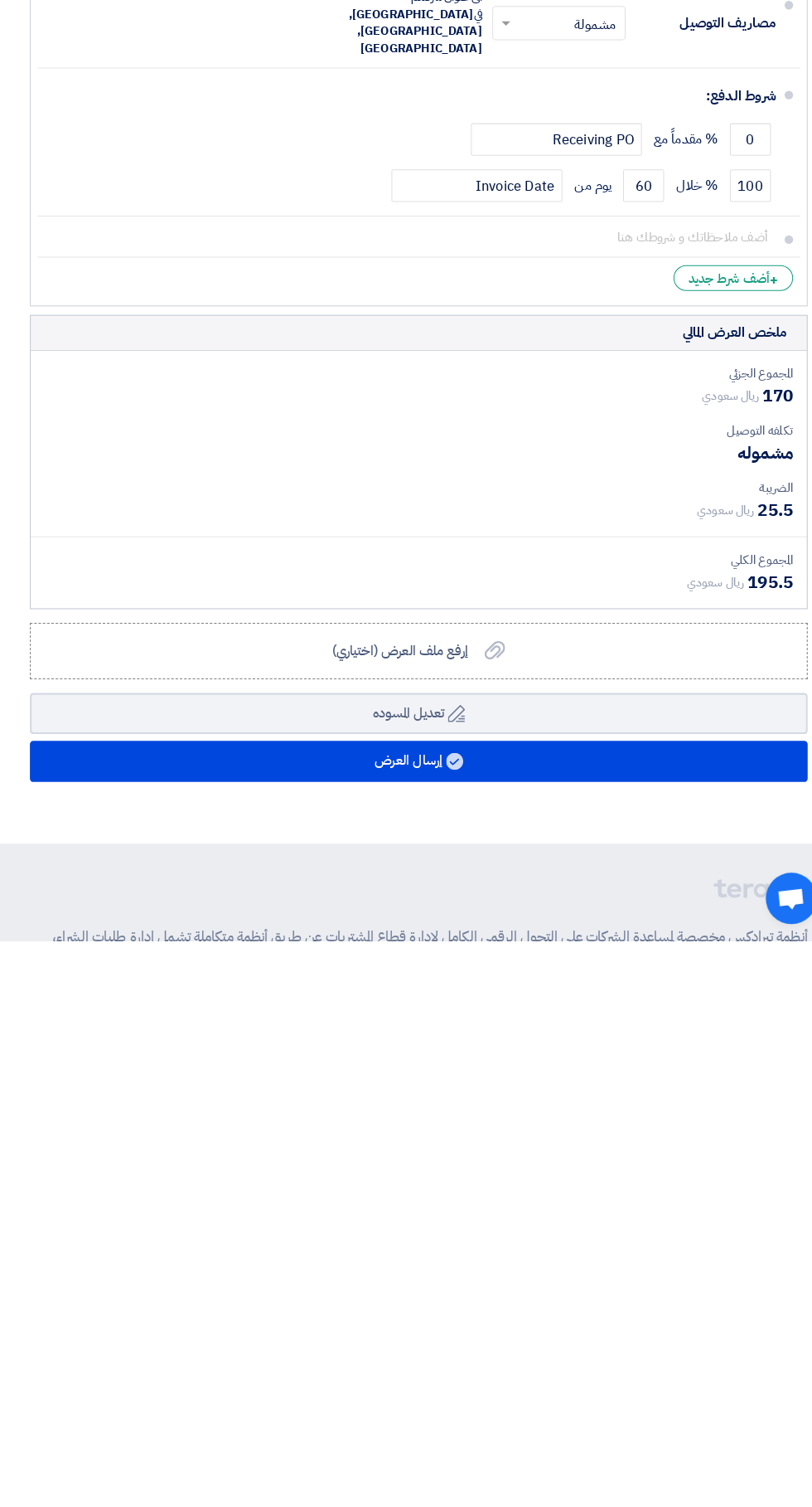
scroll to position [218, 0]
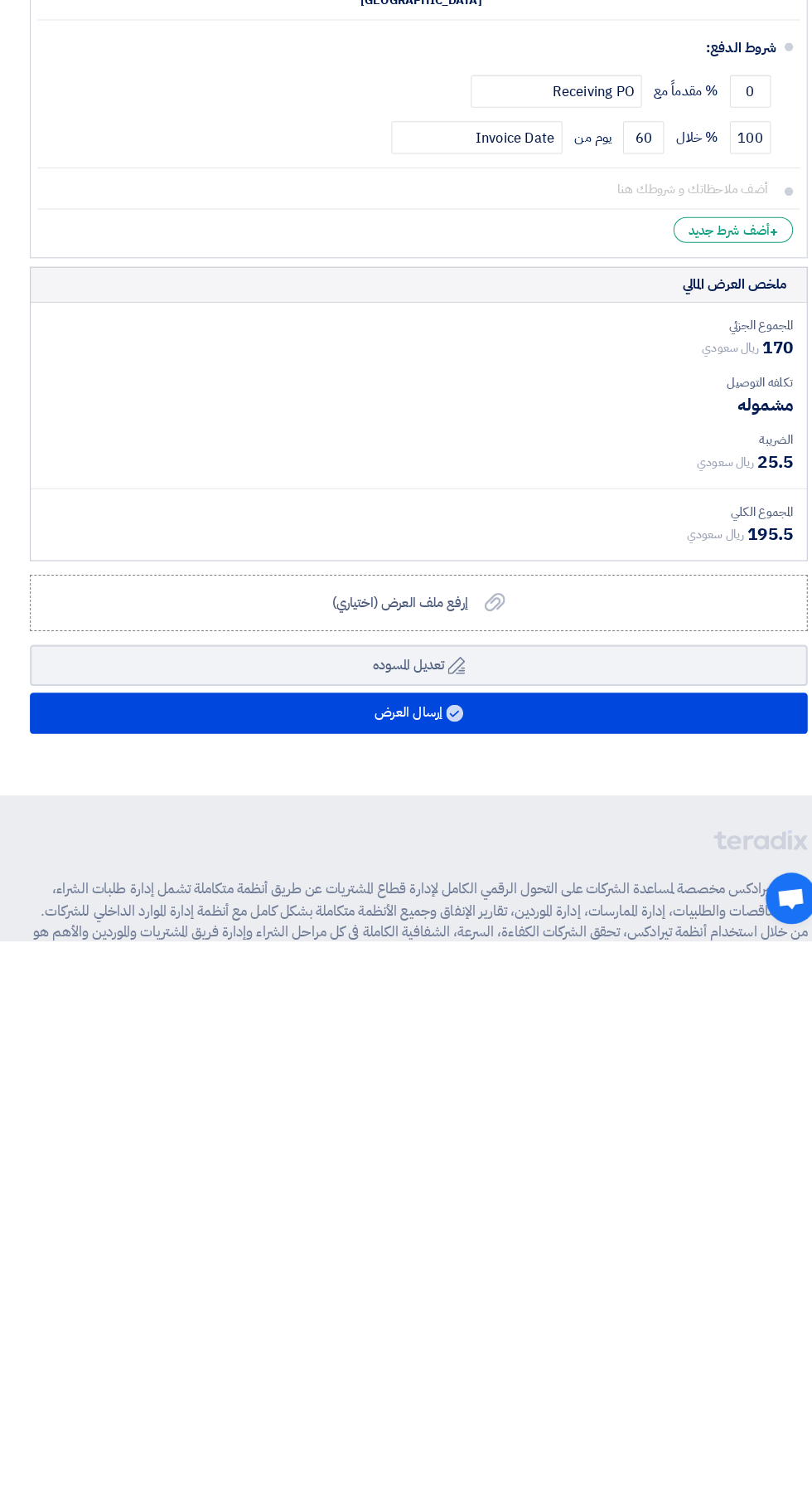
type input "170"
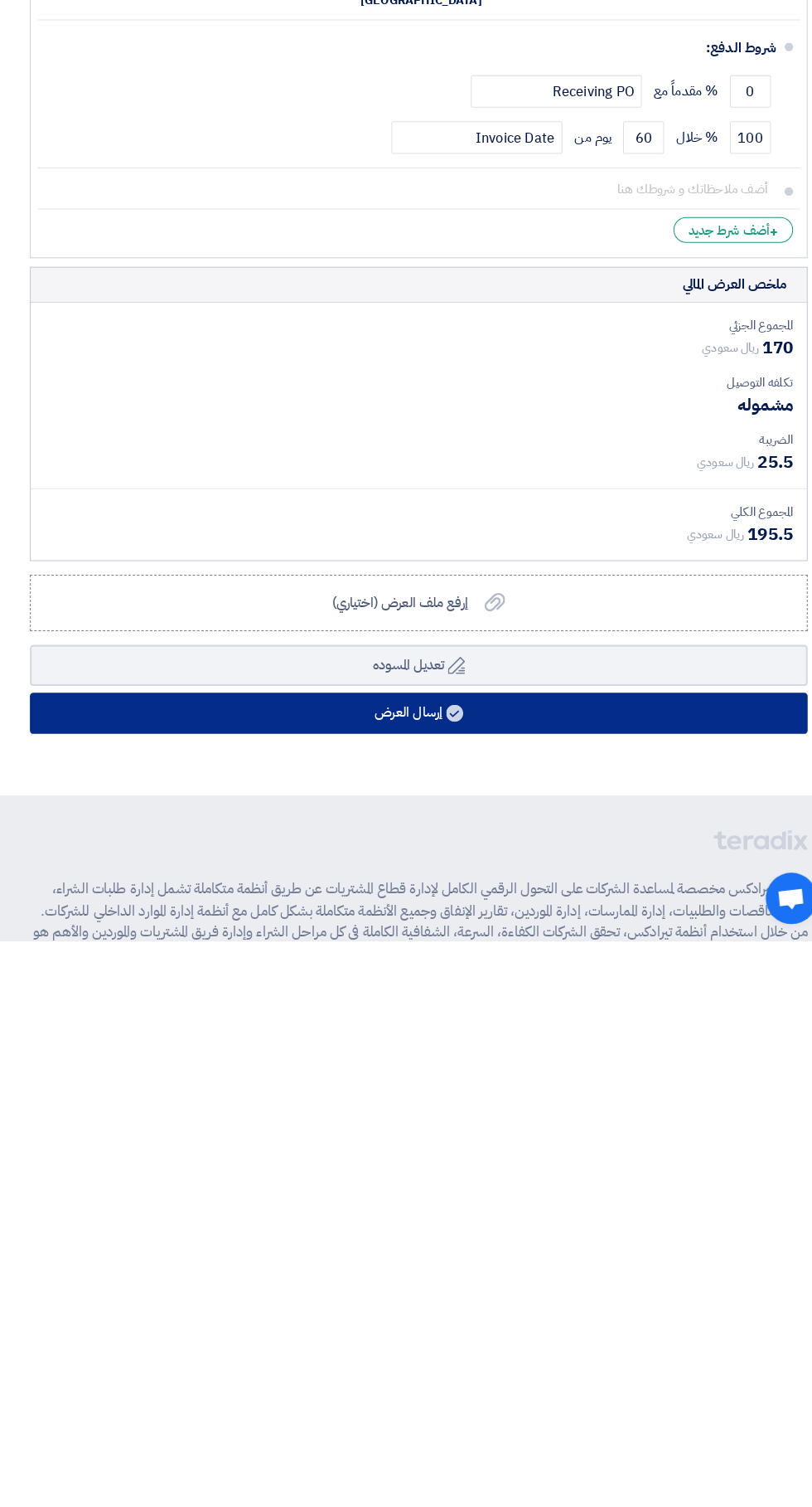
click at [536, 1266] on button "إرسال العرض" at bounding box center [406, 1286] width 754 height 40
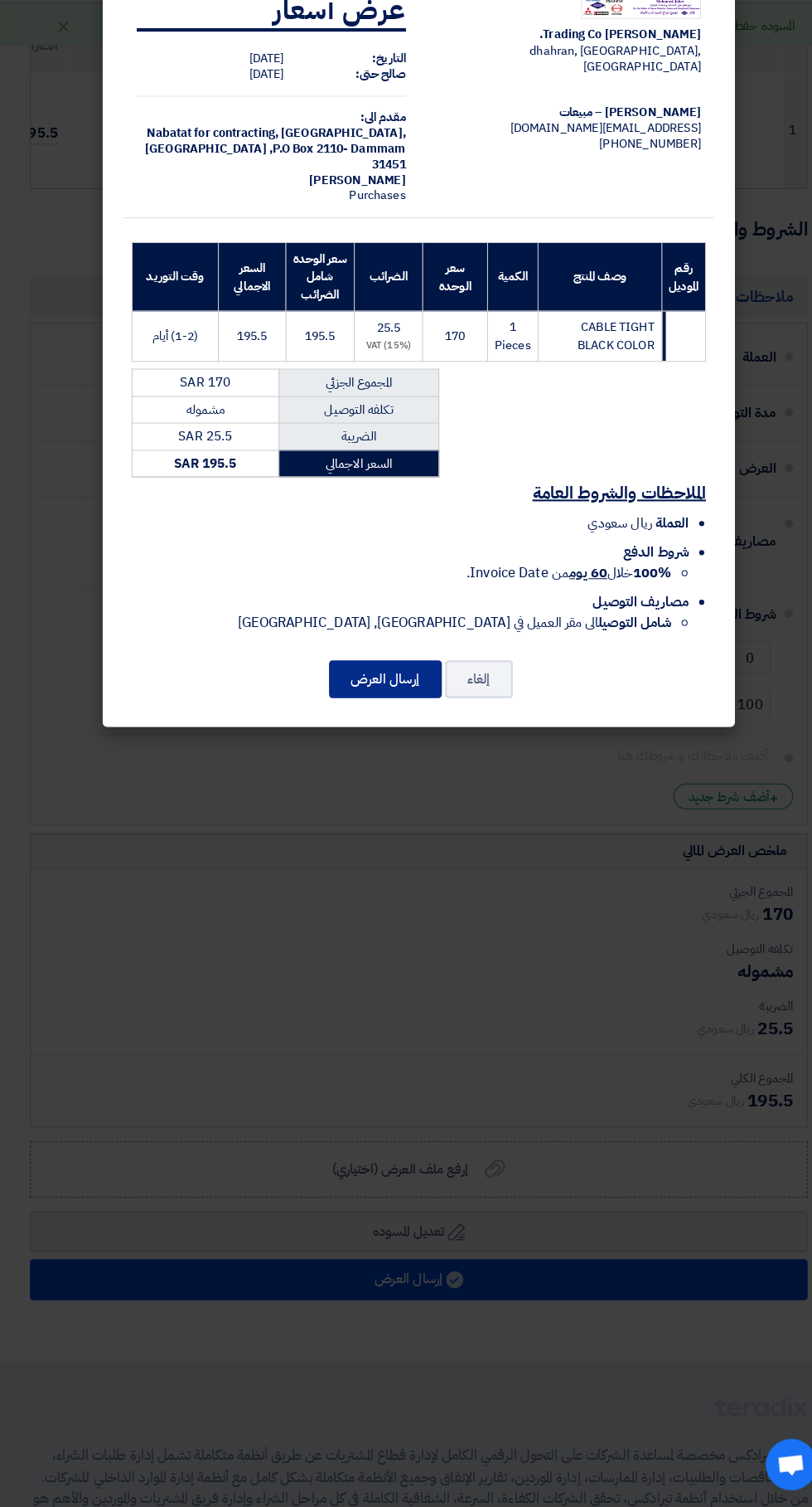
click at [395, 695] on button "إرسال العرض" at bounding box center [374, 704] width 109 height 37
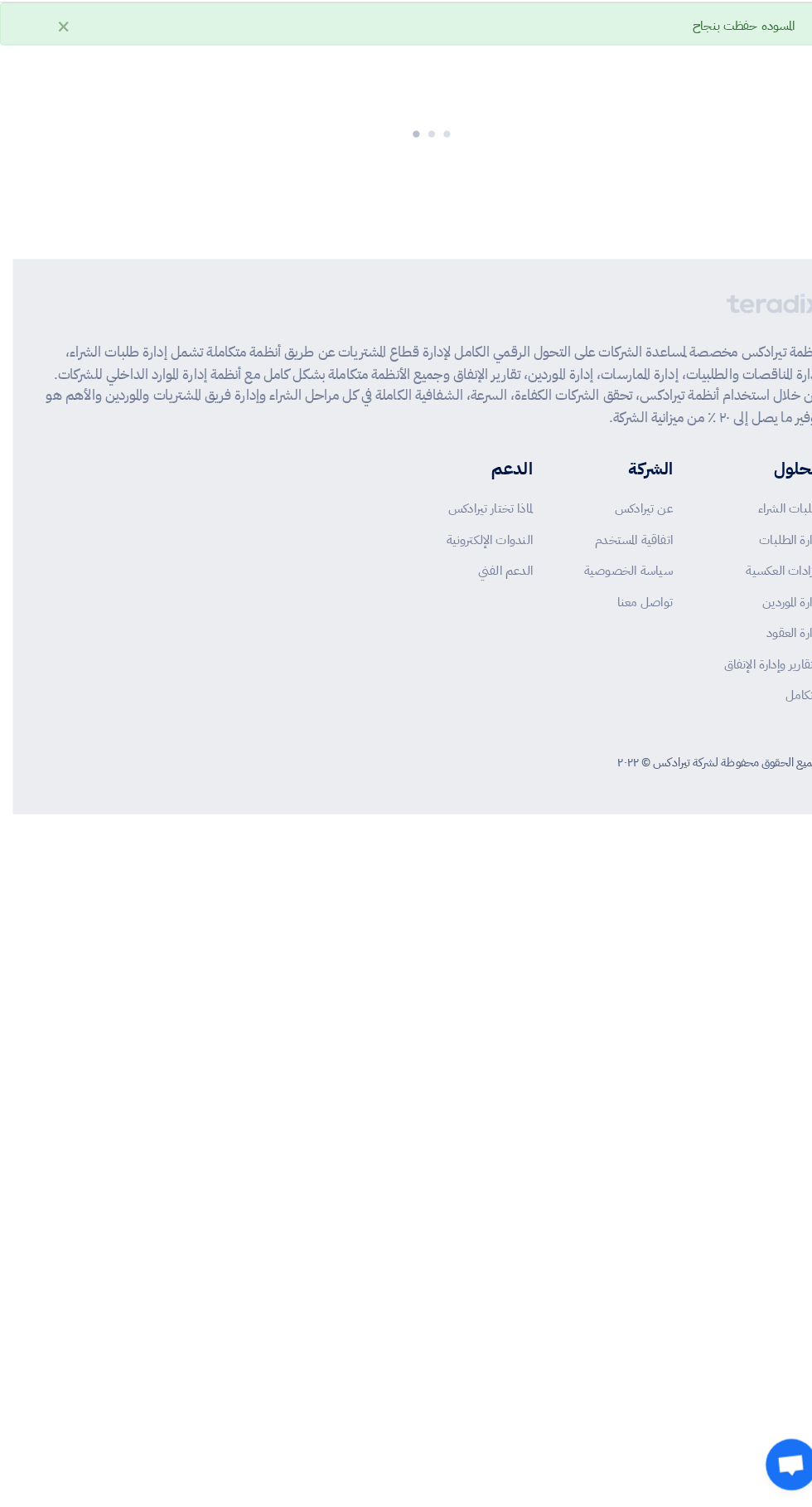
scroll to position [0, 0]
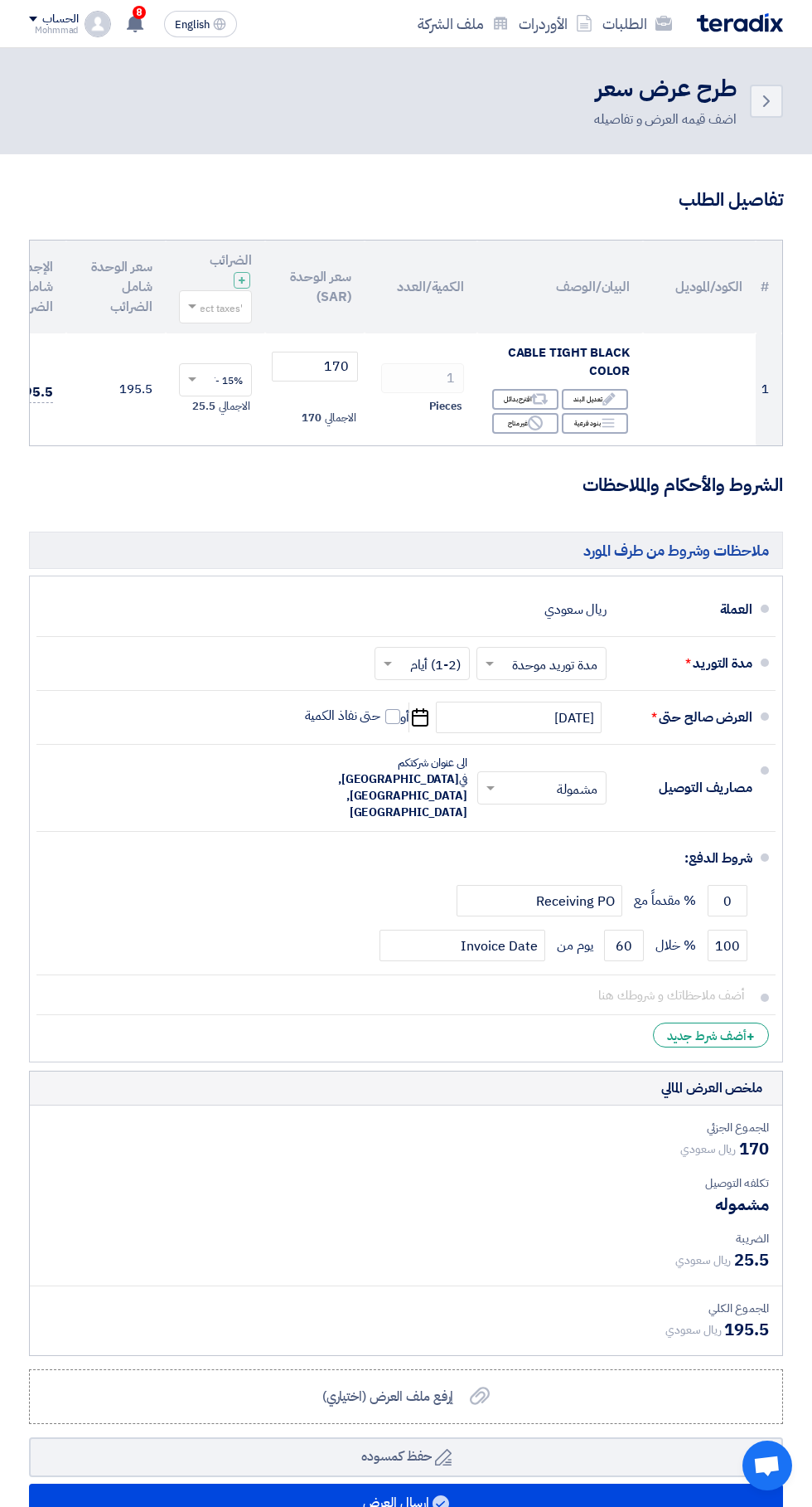
click at [766, 102] on icon "Back" at bounding box center [766, 101] width 20 height 20
